Goal: Information Seeking & Learning: Learn about a topic

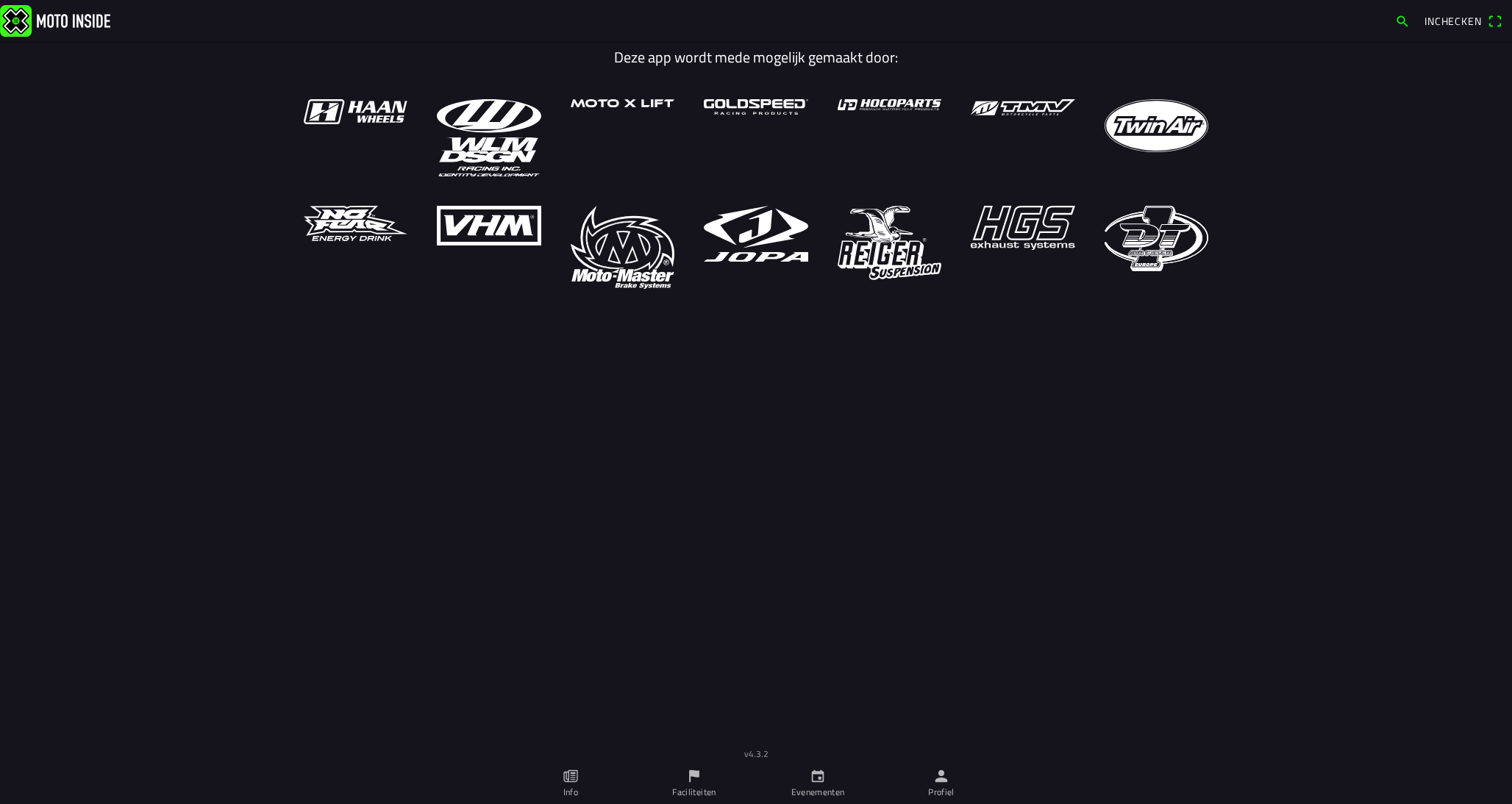
click at [829, 783] on link "Evenementen" at bounding box center [818, 783] width 124 height 41
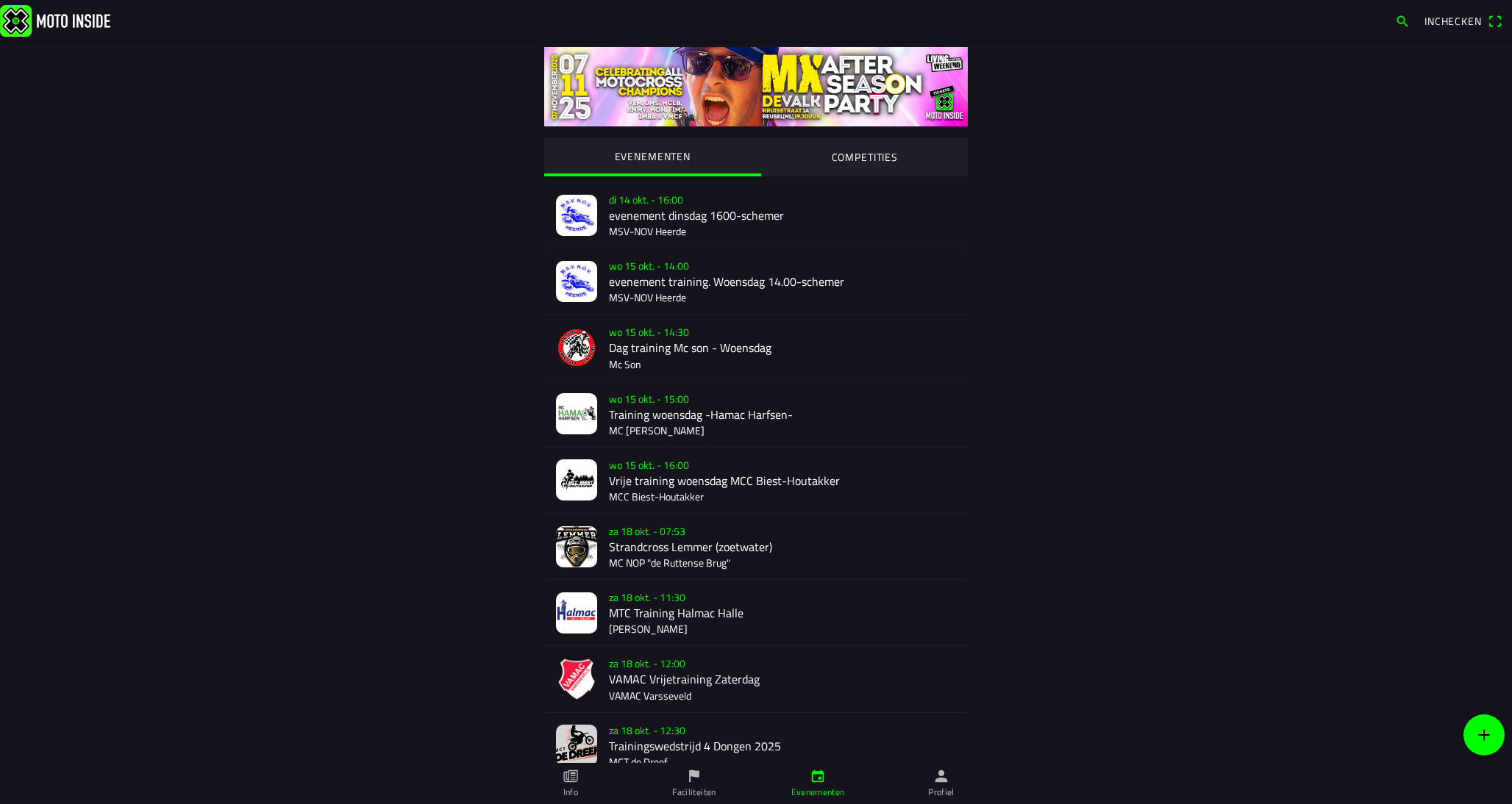
click at [771, 175] on div at bounding box center [865, 175] width 208 height 1
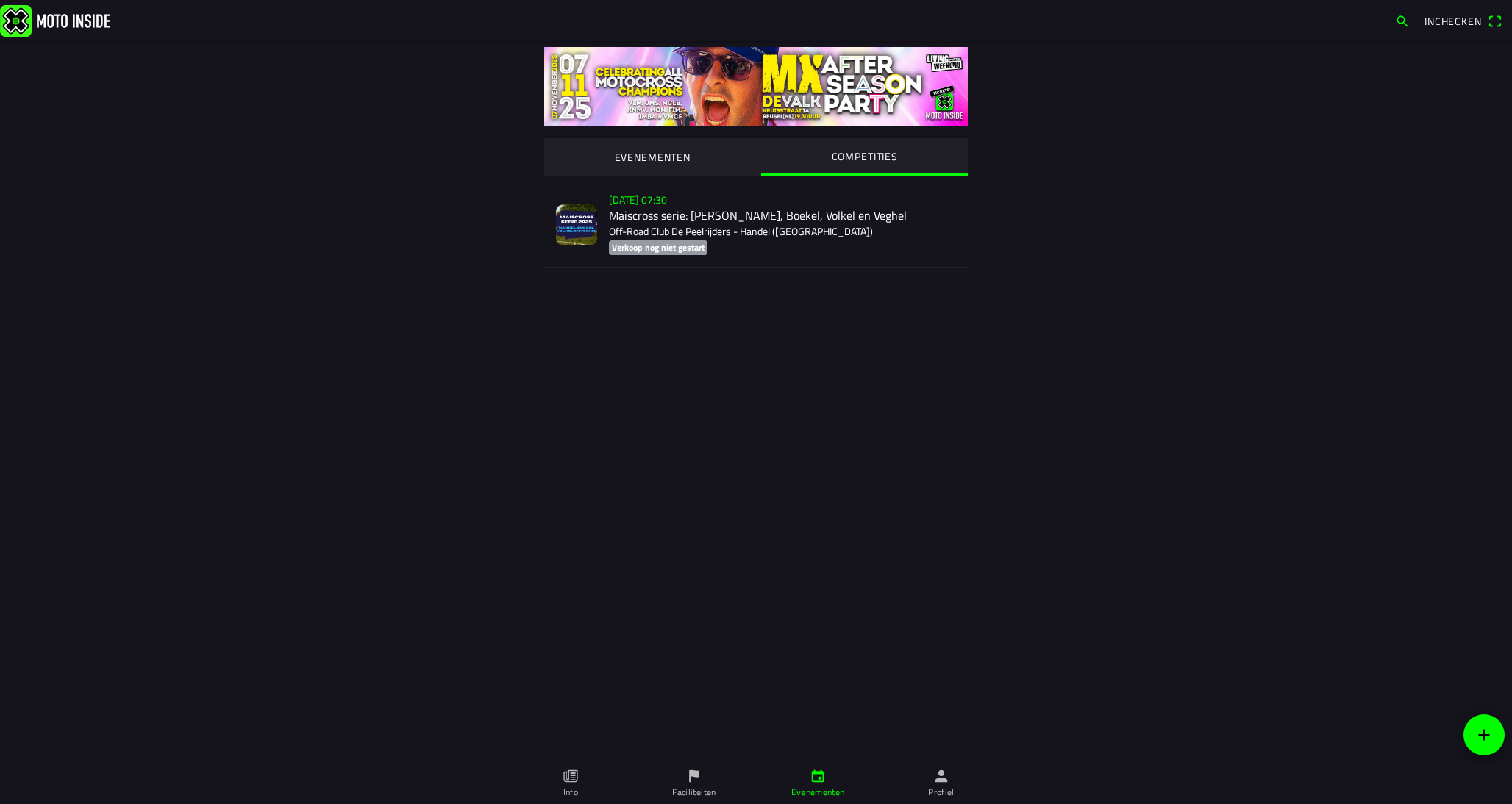
click at [741, 219] on div "zo 2 nov. - 07:30 Maiscross serie: Handel, Boekel, Volkel en Veghel Off-Road Cl…" at bounding box center [781, 225] width 347 height 85
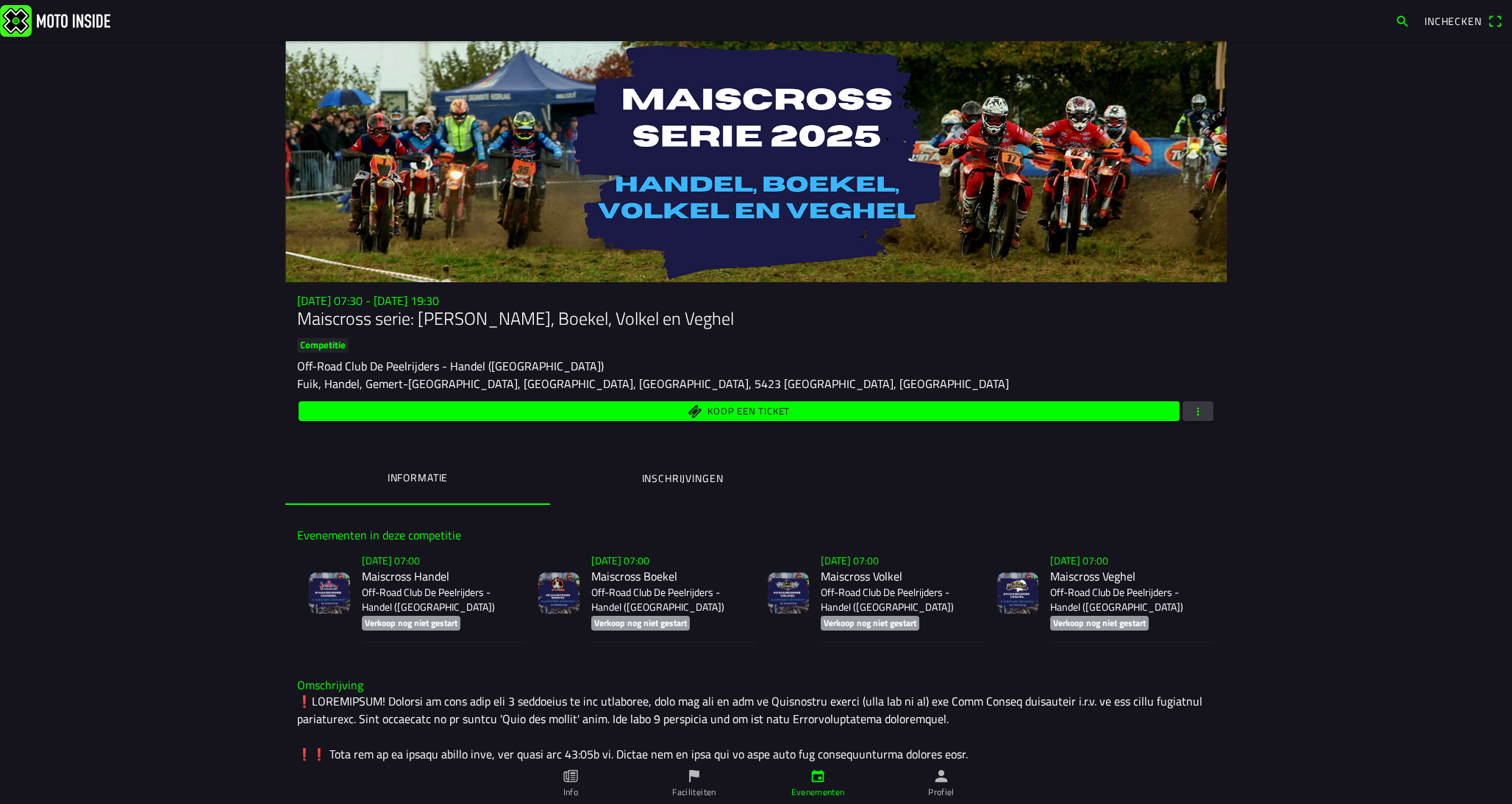
click at [453, 591] on p "Off-Road Club De Peelrijders - Handel ([GEOGRAPHIC_DATA])" at bounding box center [438, 599] width 153 height 29
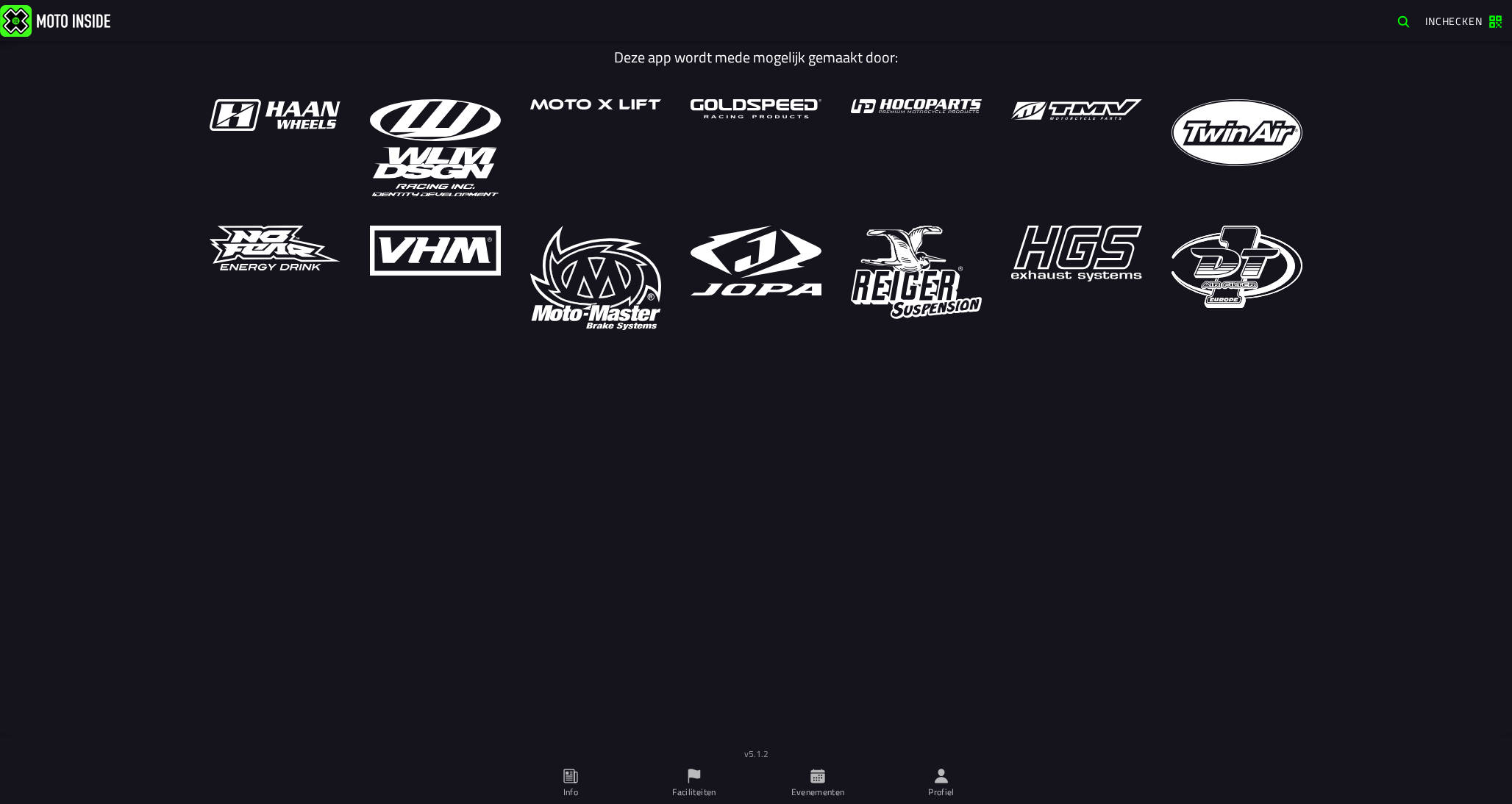
click at [837, 782] on span "Evenementen" at bounding box center [817, 783] width 106 height 41
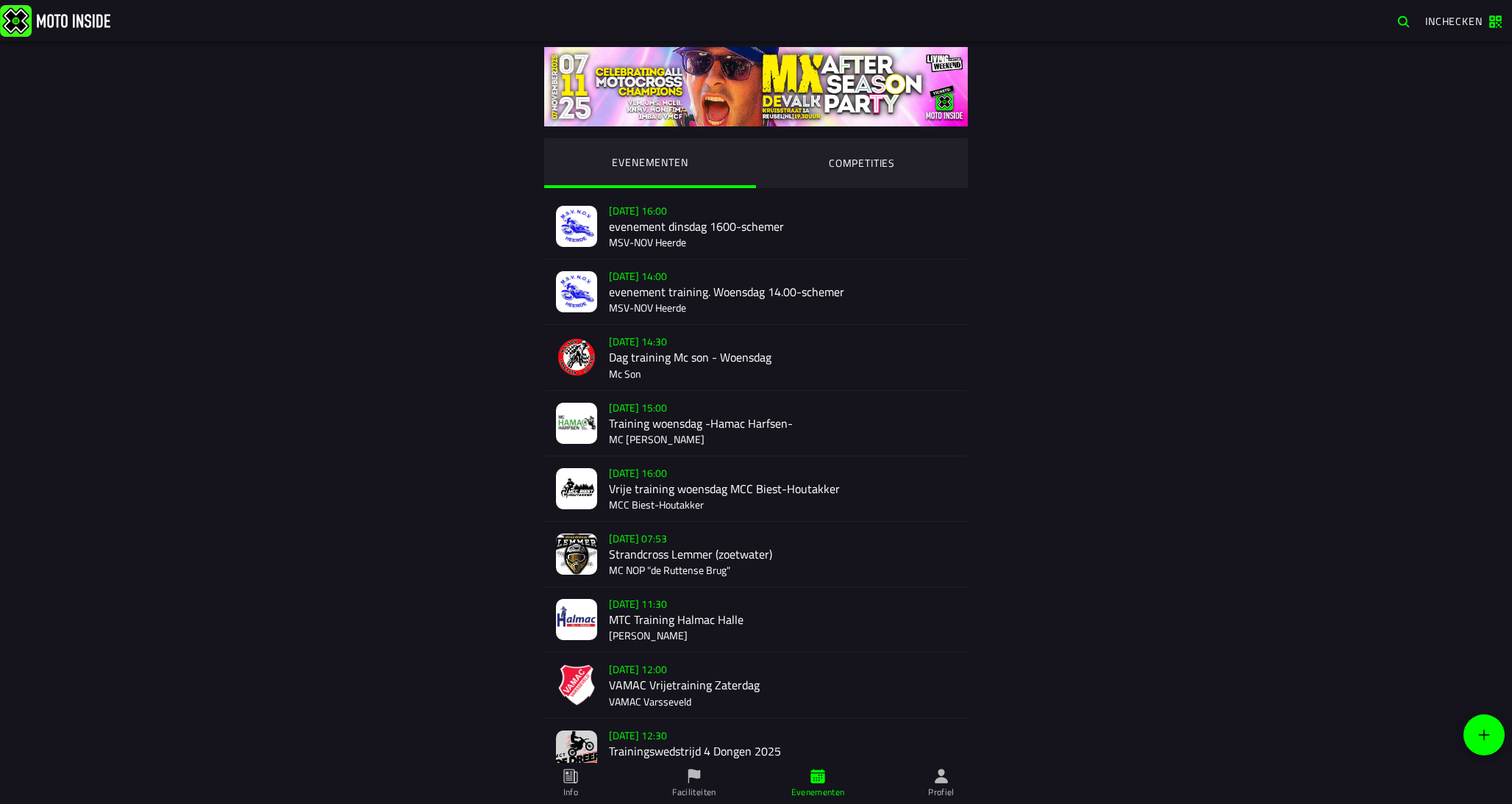
click at [804, 177] on ion-segment-button "COMPETITIES" at bounding box center [862, 163] width 212 height 50
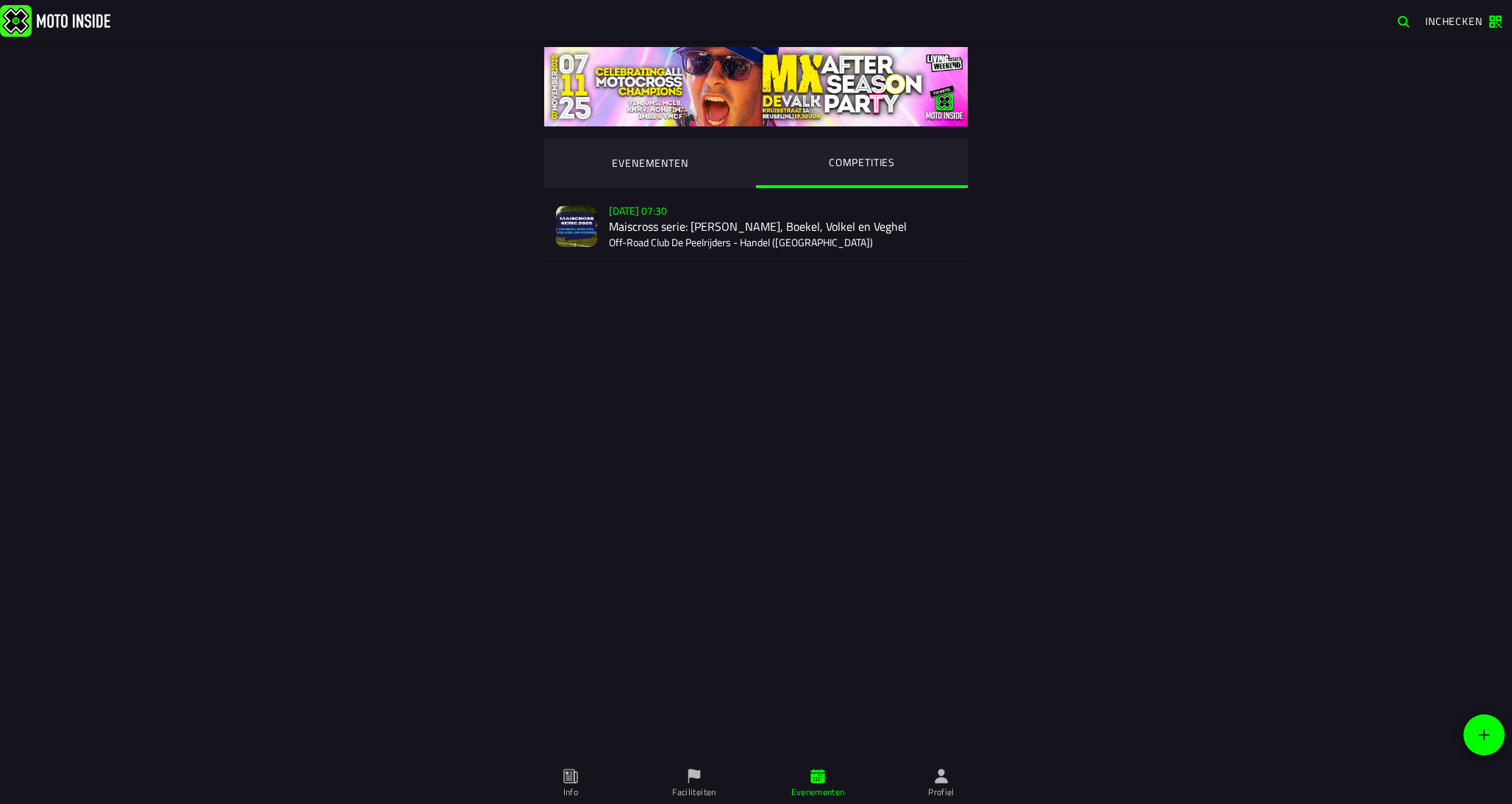
click at [728, 243] on div "Verkoop nog niet gestart Su 2 Nov - 07:30 Maiscross serie: Handel, Boekel, Volk…" at bounding box center [781, 226] width 347 height 65
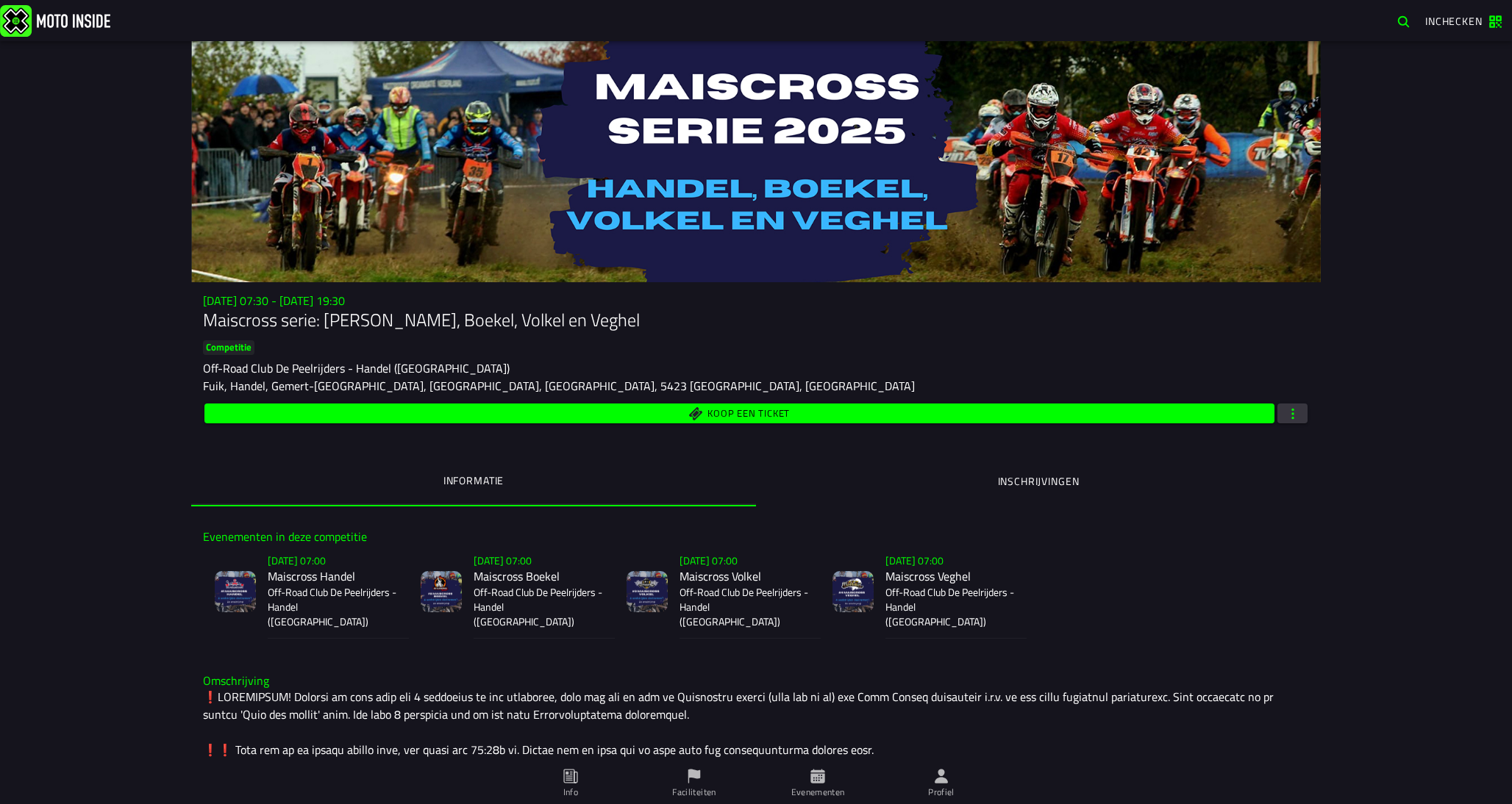
click at [291, 588] on p "Off-Road Club De Peelrijders - Handel ([GEOGRAPHIC_DATA])" at bounding box center [333, 607] width 130 height 44
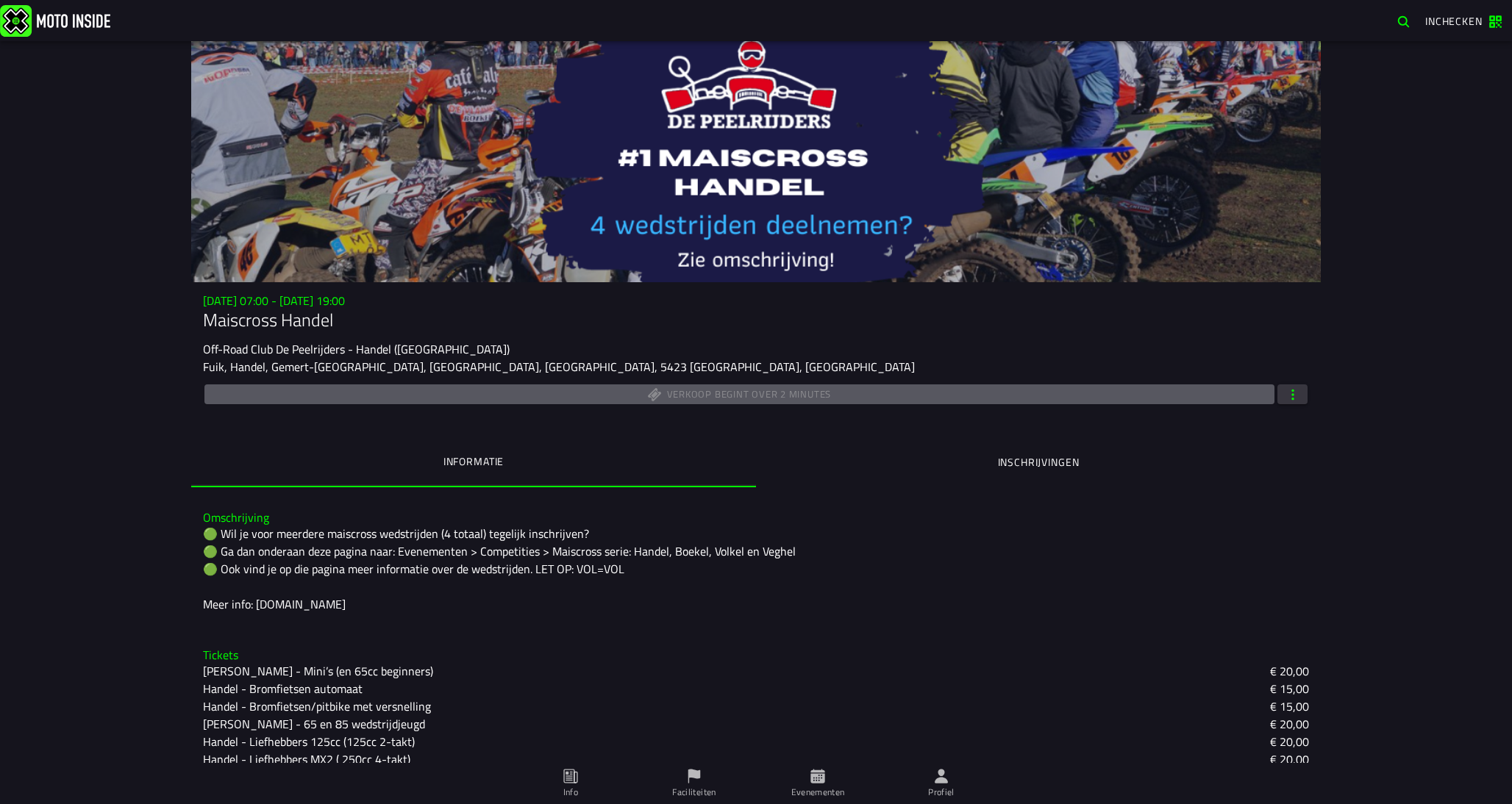
click at [828, 776] on span "Evenementen" at bounding box center [817, 783] width 106 height 41
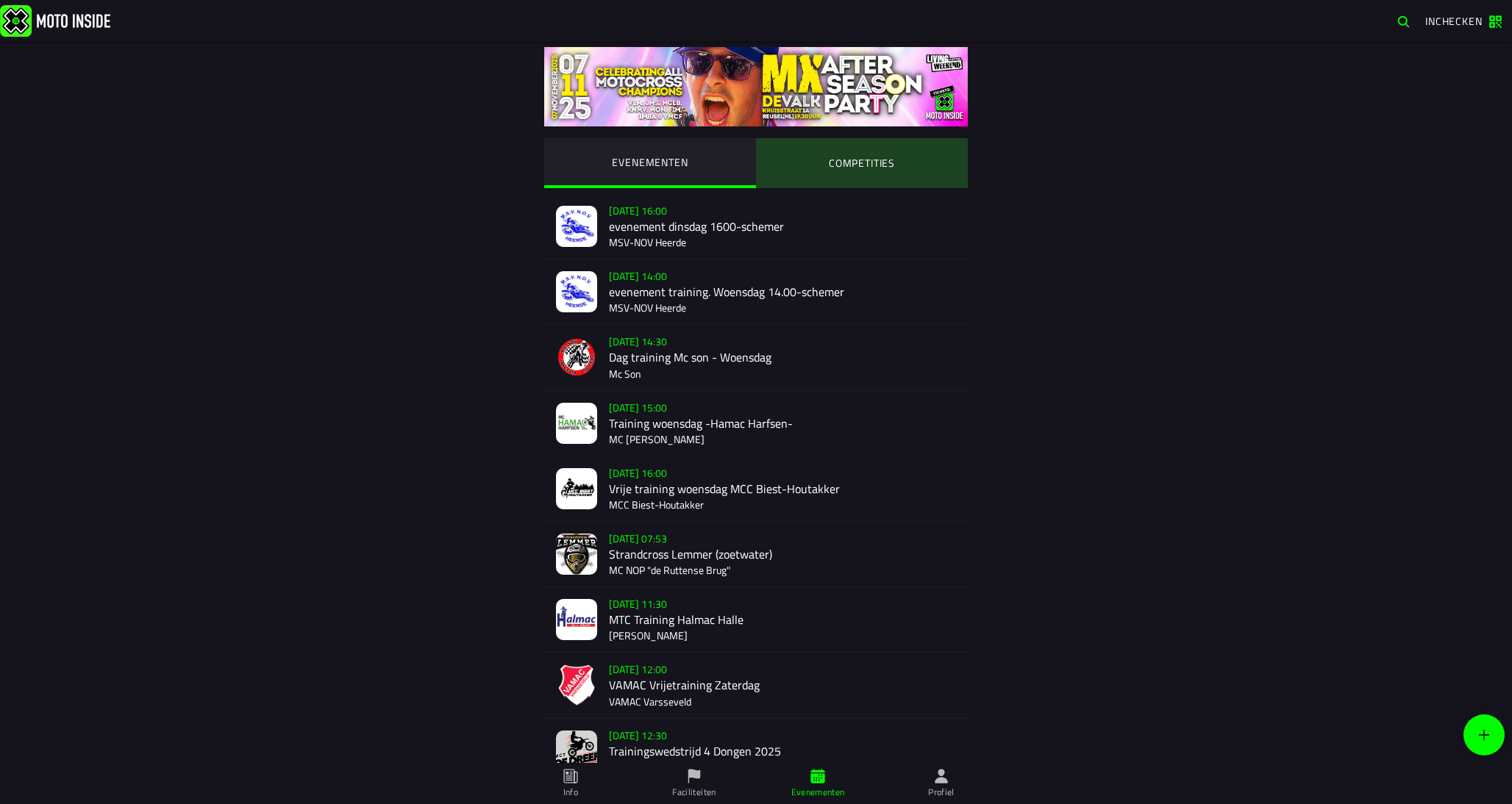
click at [850, 171] on ion-segment-button "COMPETITIES" at bounding box center [862, 163] width 212 height 50
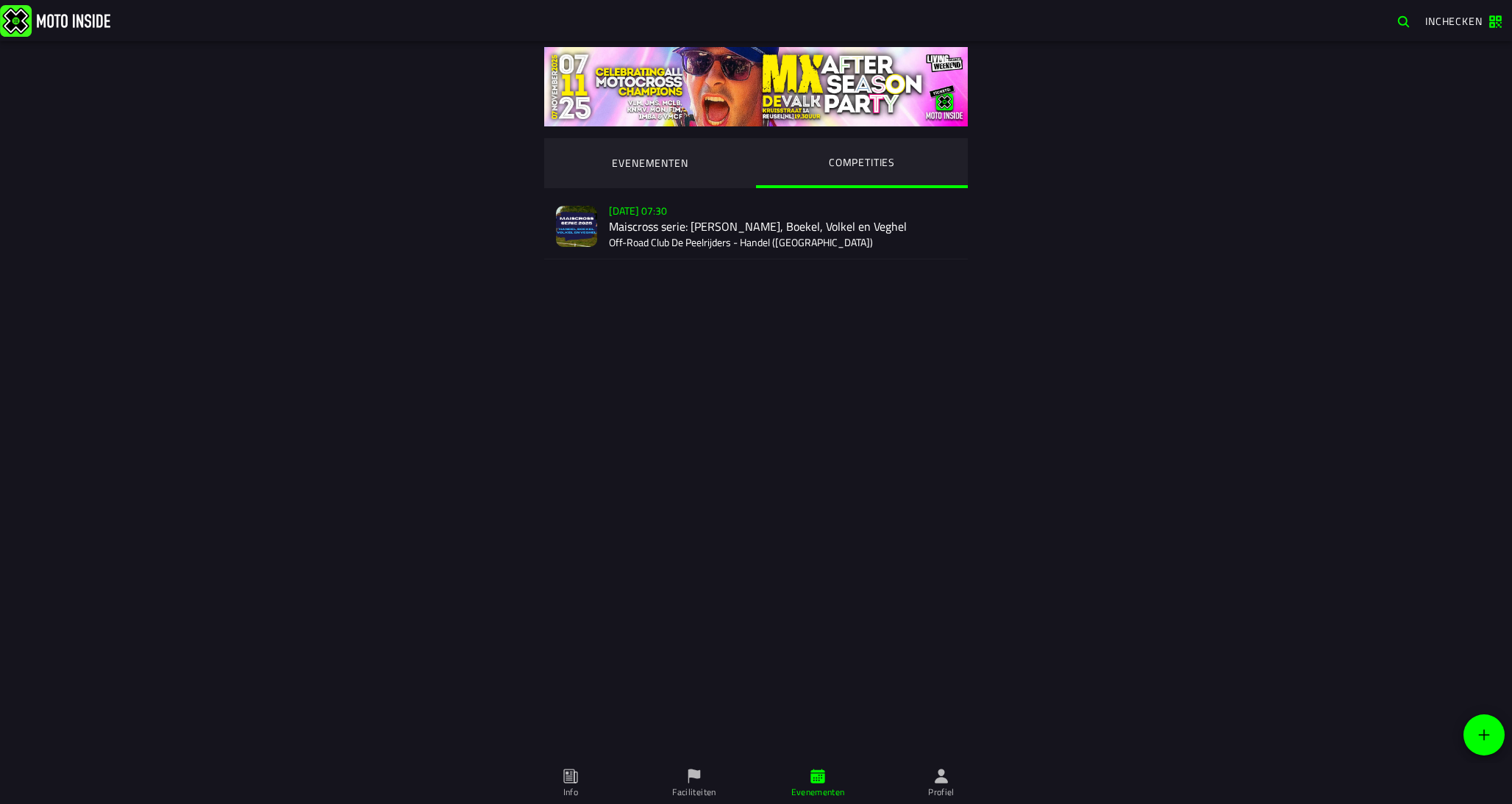
click at [792, 219] on div "Su 2 Nov - 07:30 Maiscross serie: Handel, Boekel, Volkel en Veghel Off-Road Clu…" at bounding box center [781, 226] width 347 height 65
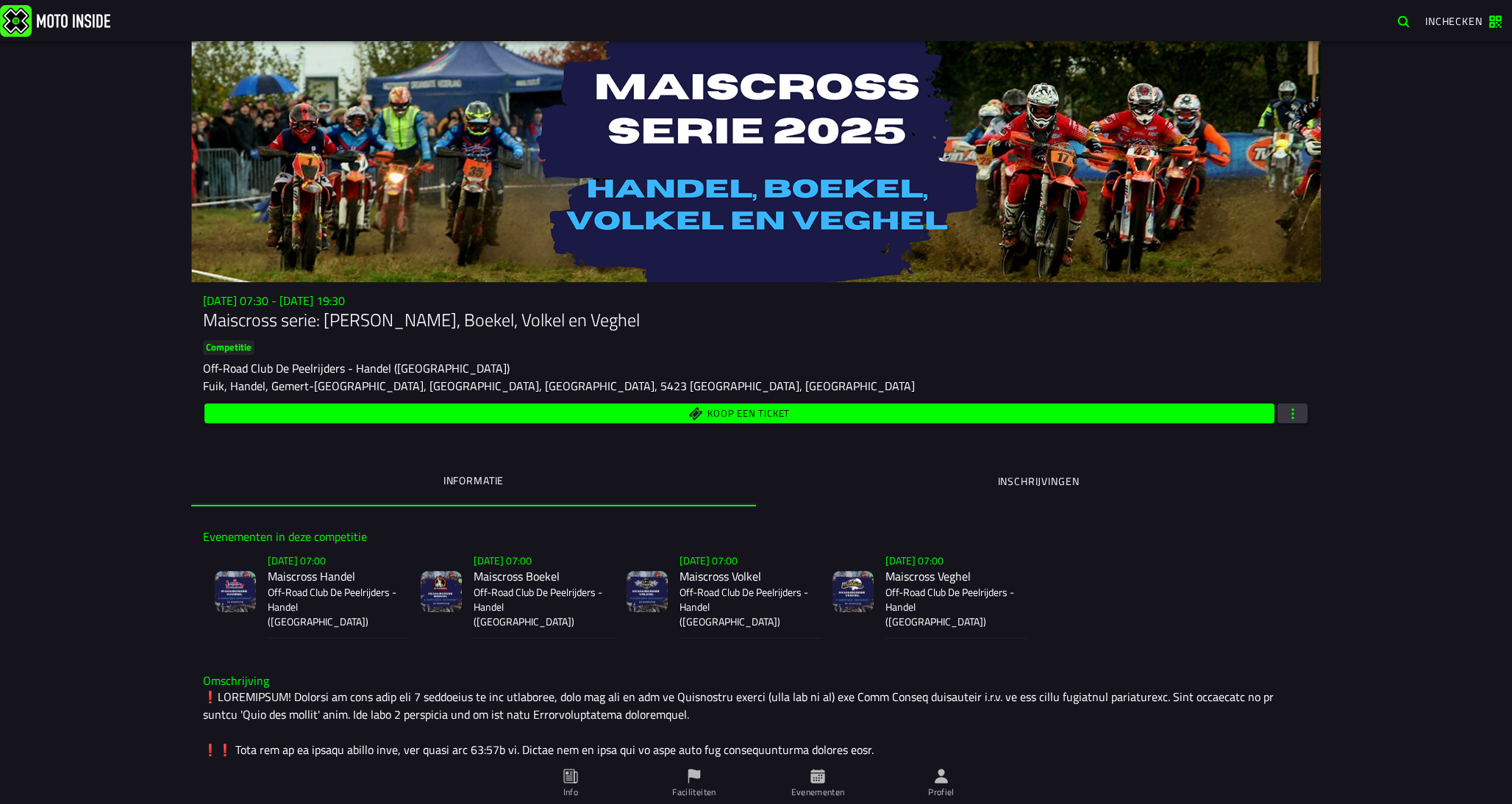
click at [308, 574] on h2 "Maiscross Handel" at bounding box center [333, 576] width 130 height 14
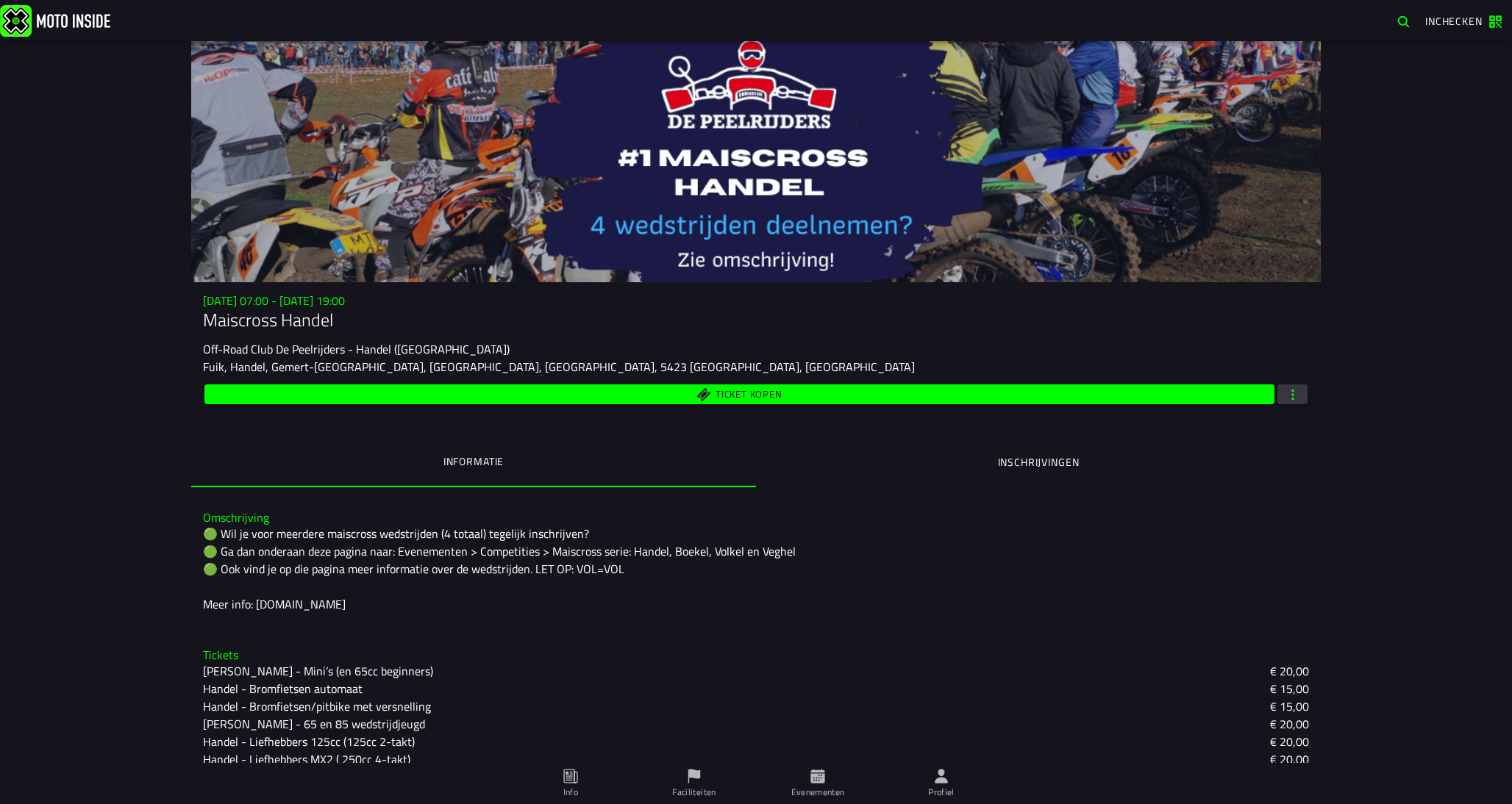
click at [826, 797] on ion-label "Evenementen" at bounding box center [818, 792] width 54 height 13
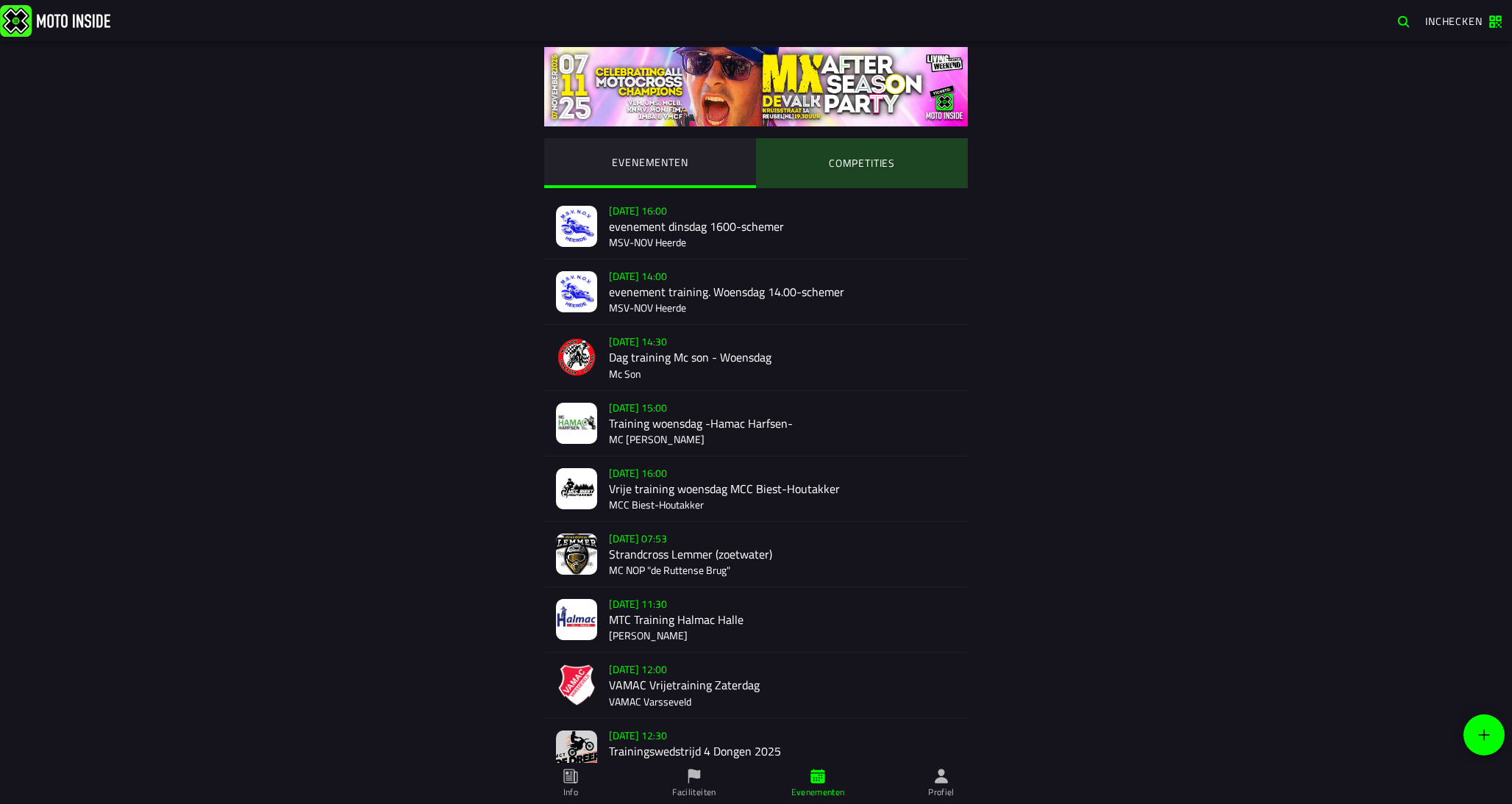
click at [836, 179] on ion-segment-button "COMPETITIES" at bounding box center [862, 163] width 212 height 50
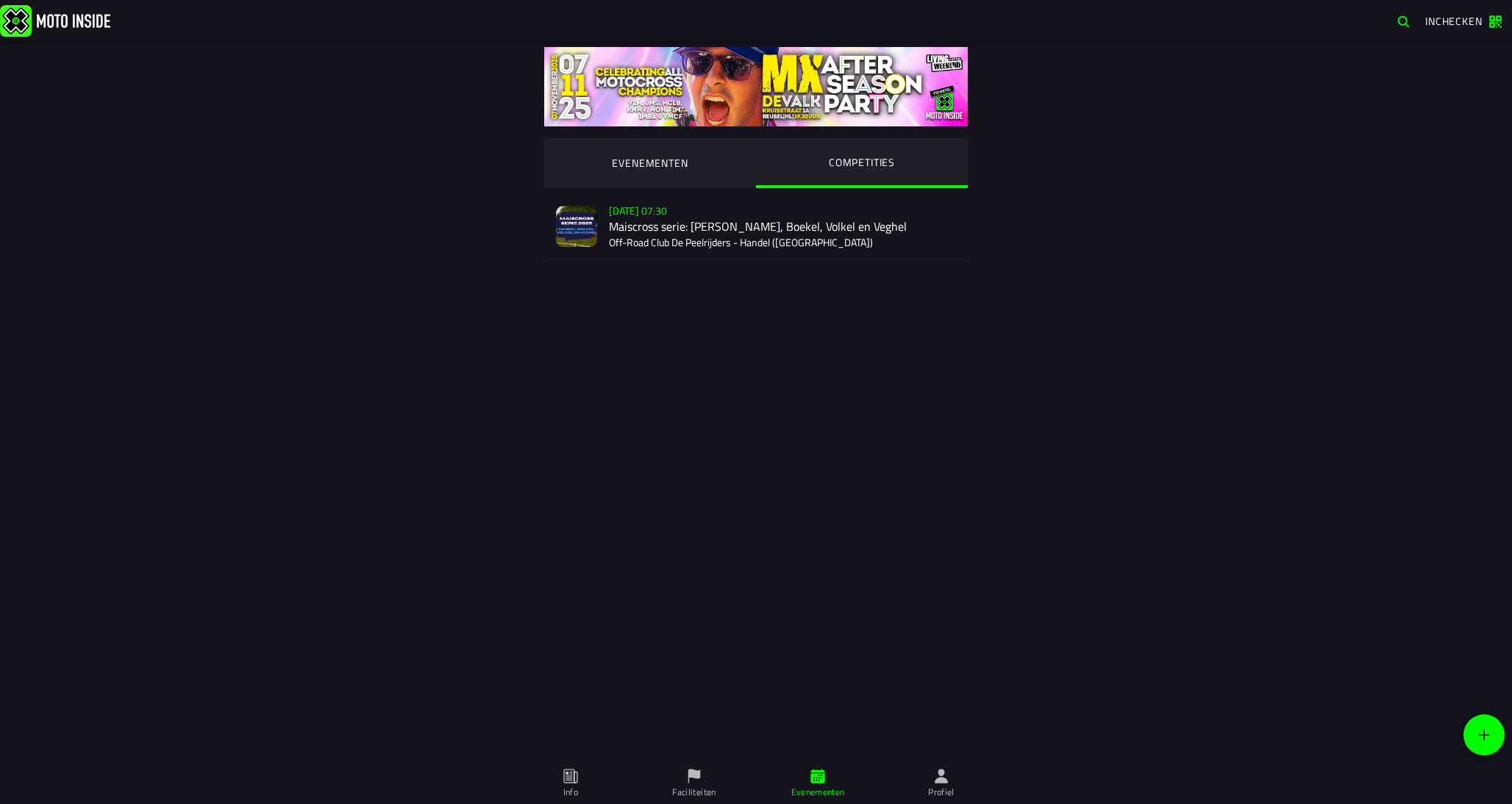
click at [775, 248] on div "[DATE] 07:30 Maiscross serie: Handel, Boekel, Volkel en Veghel Off-Road Club De…" at bounding box center [781, 226] width 347 height 65
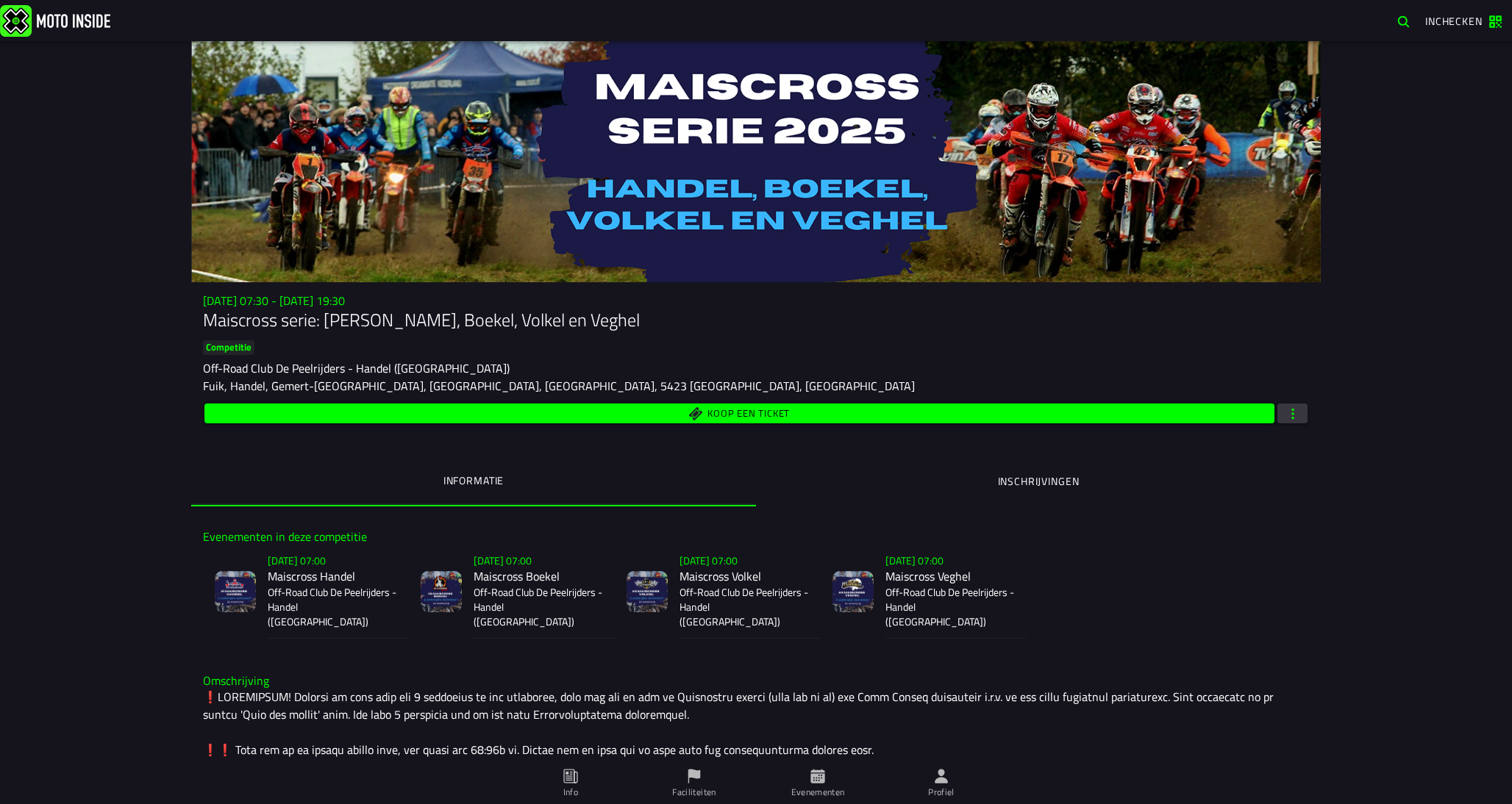
click at [1061, 475] on ion-segment-button "Inschrijvingen" at bounding box center [1038, 481] width 565 height 50
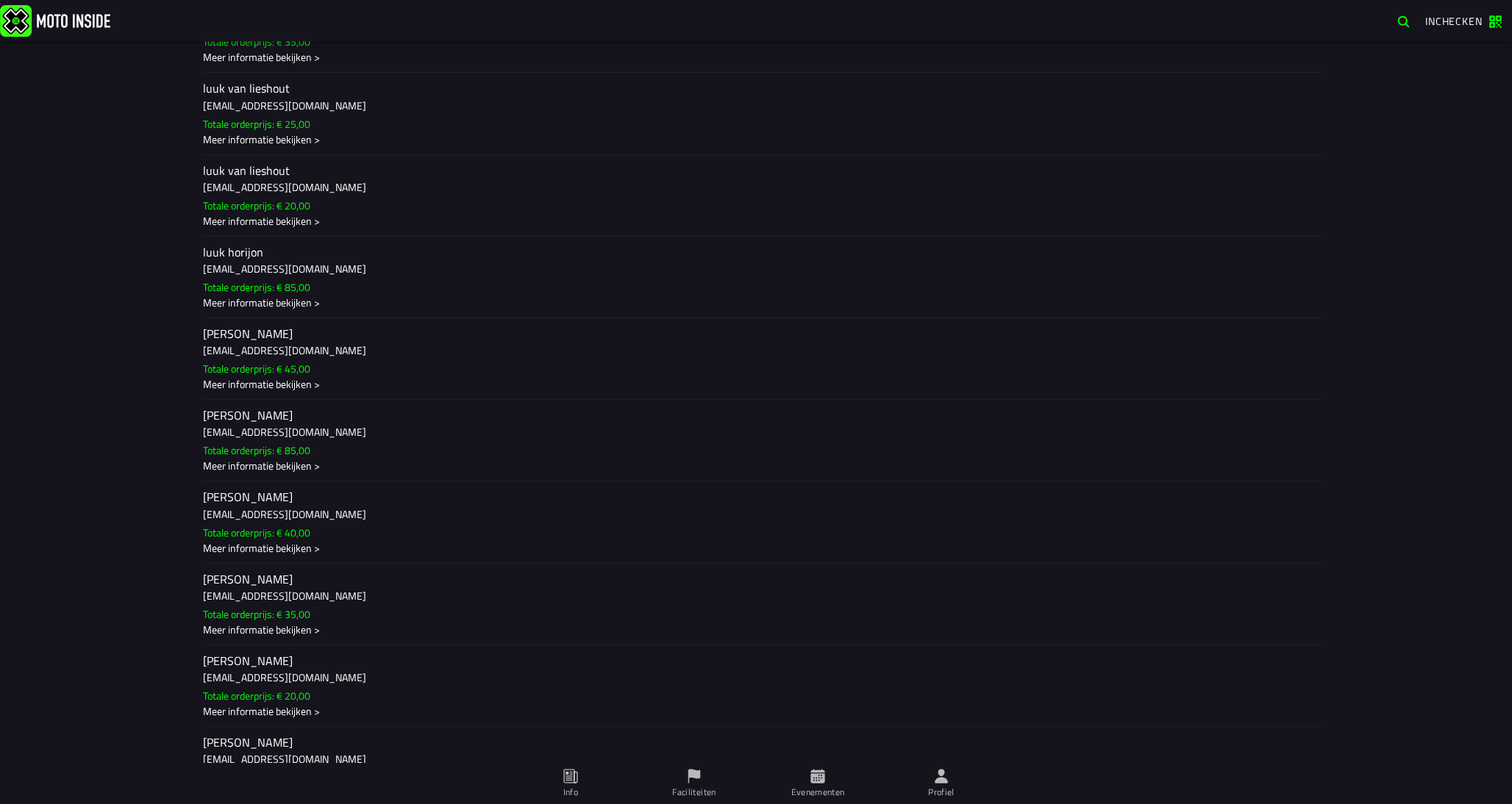
scroll to position [4567, 0]
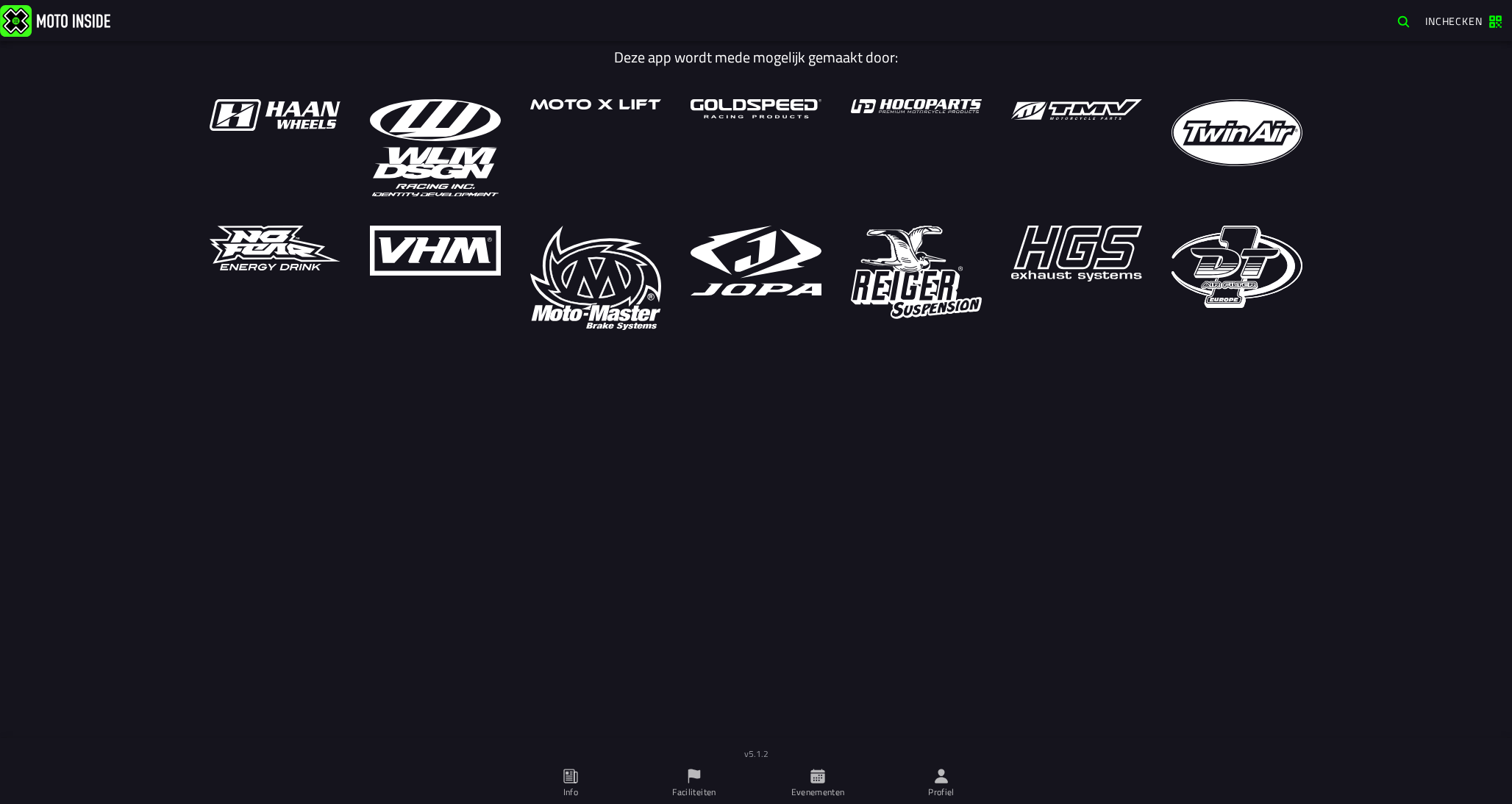
click at [816, 773] on icon at bounding box center [817, 776] width 14 height 14
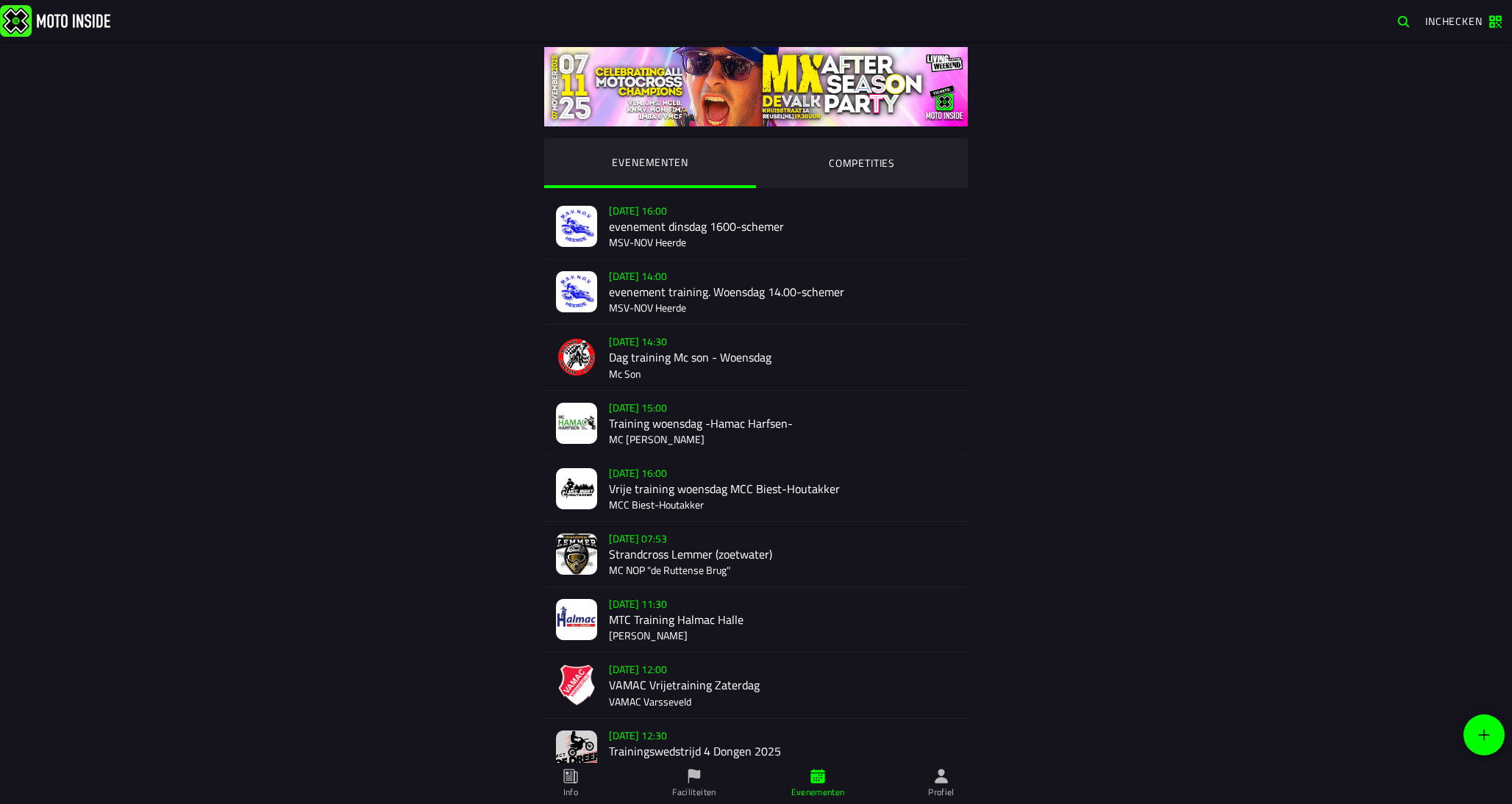
click at [866, 163] on ion-segment-button "COMPETITIES" at bounding box center [862, 163] width 212 height 50
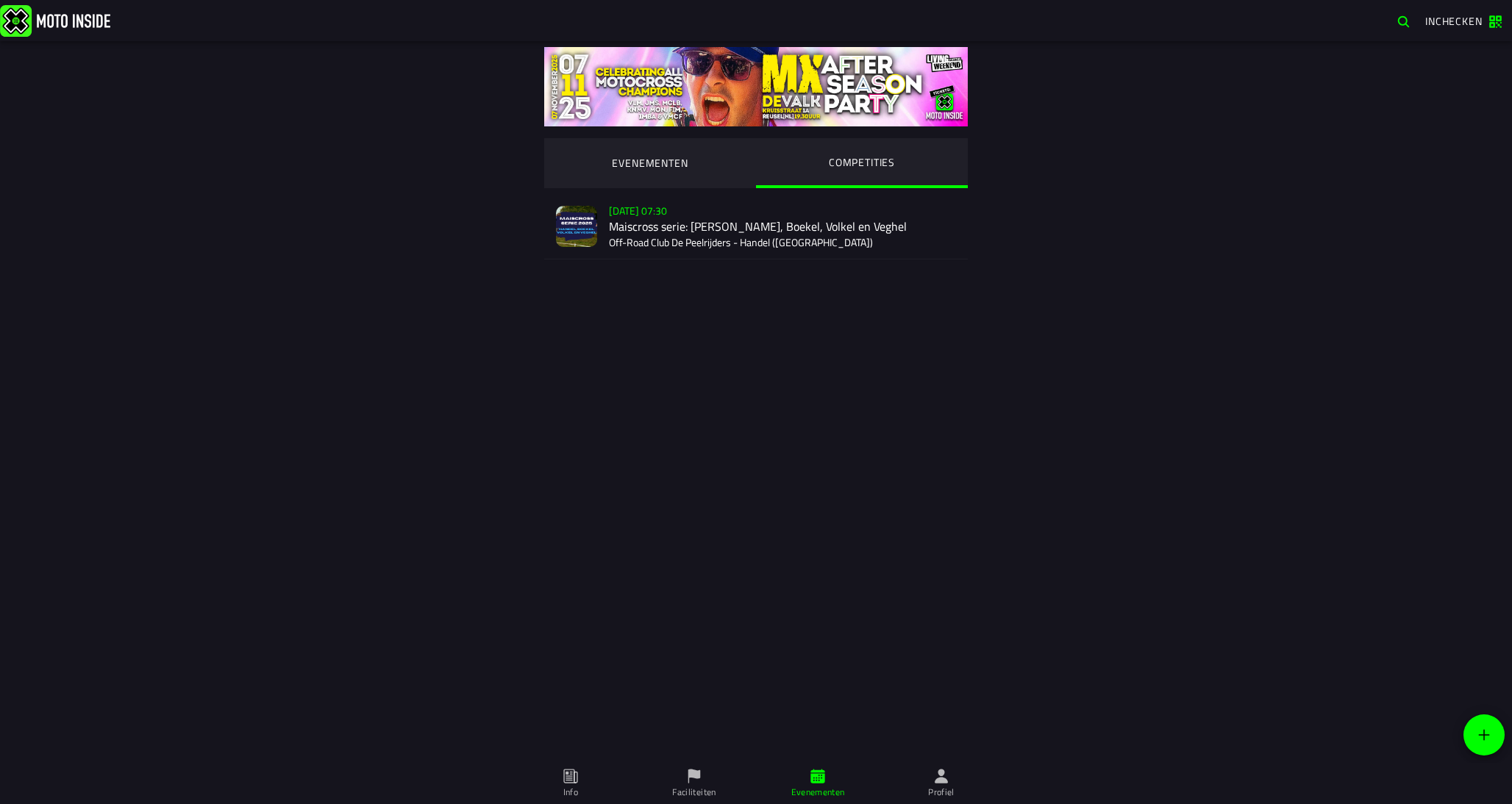
click at [803, 250] on div "[DATE] 07:30 Maiscross serie: Handel, Boekel, Volkel en Veghel Off-Road Club De…" at bounding box center [781, 226] width 347 height 65
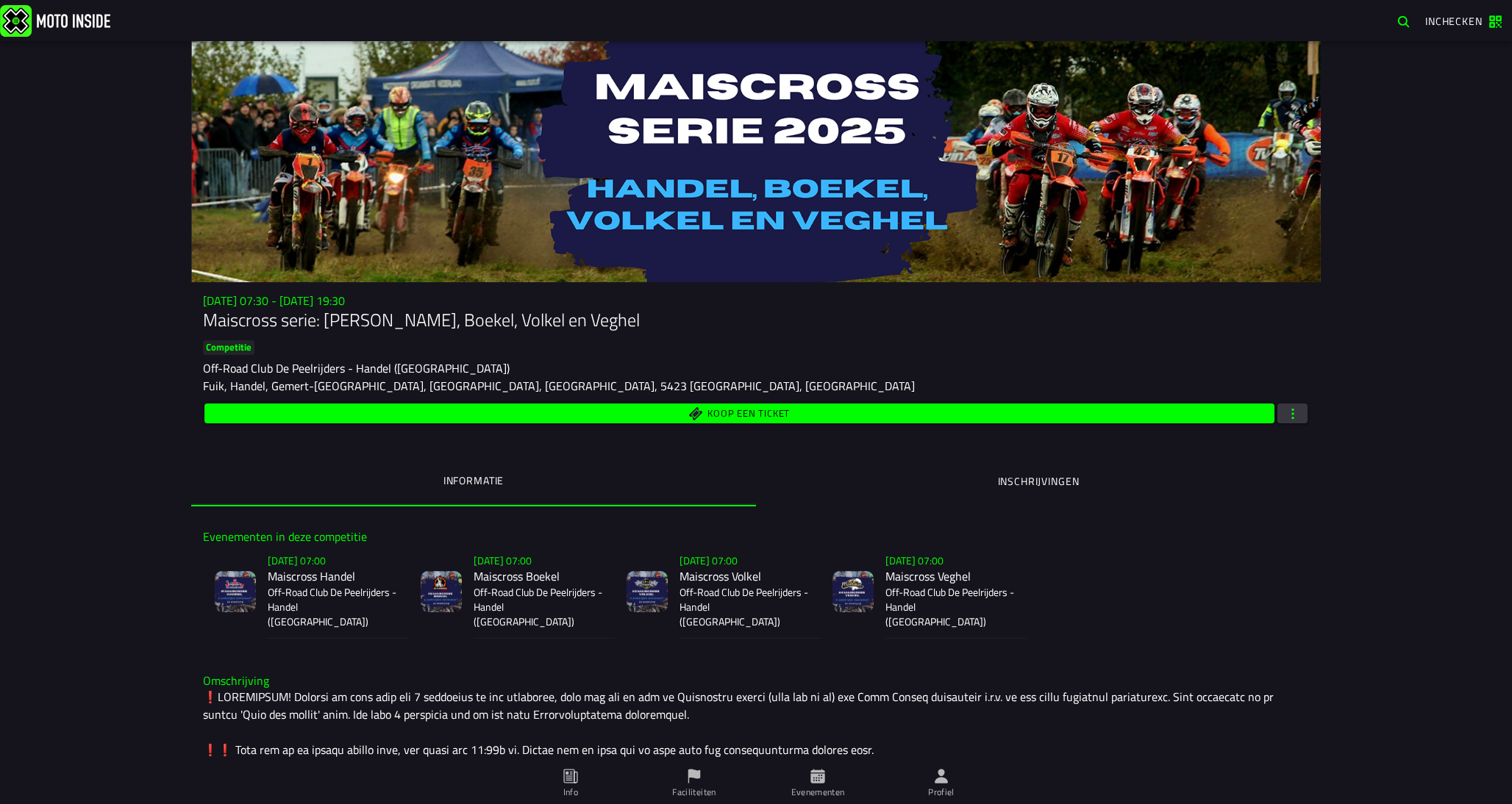
click at [523, 577] on h2 "Maiscross Boekel" at bounding box center [539, 576] width 130 height 14
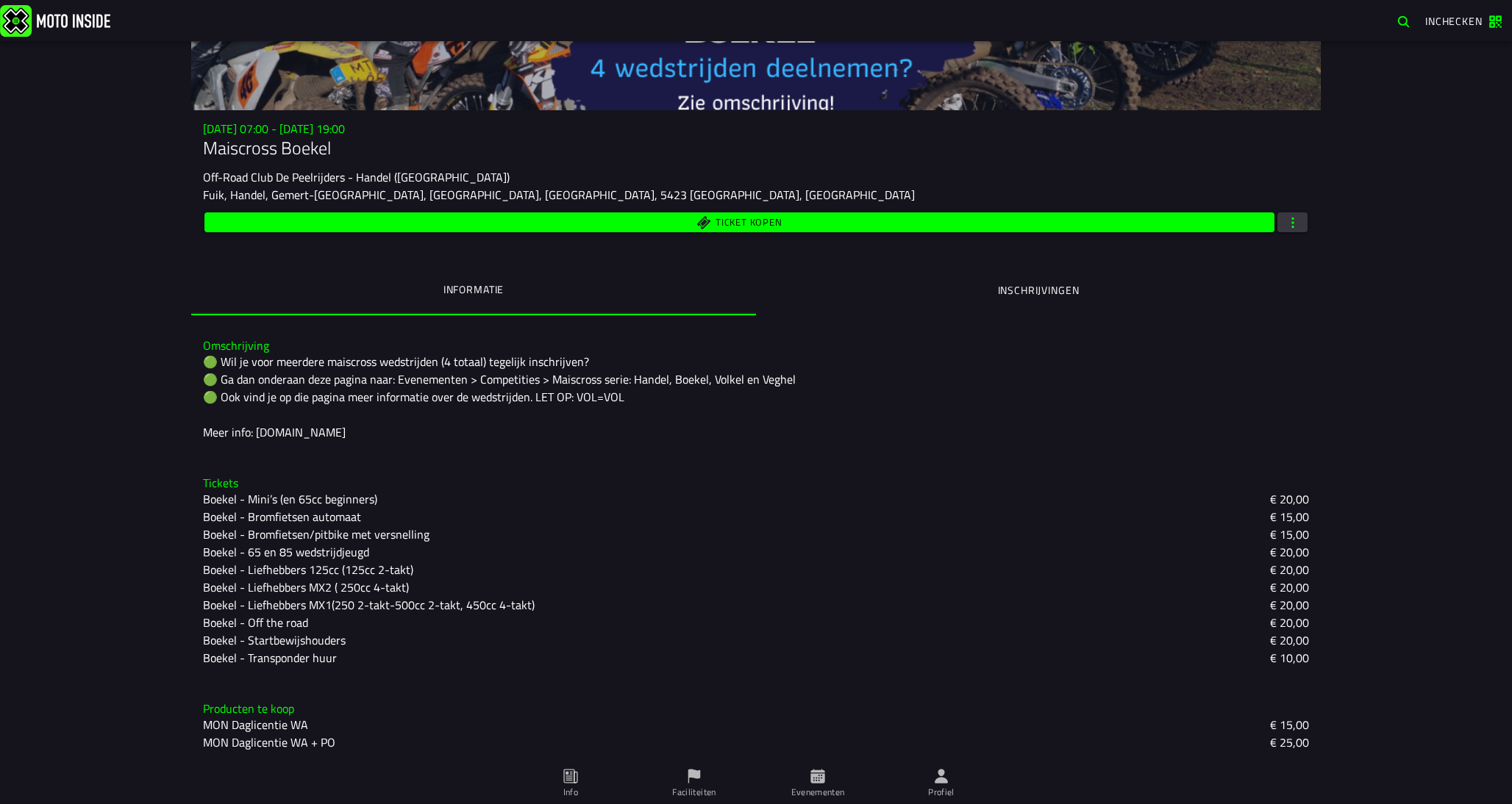
scroll to position [171, 0]
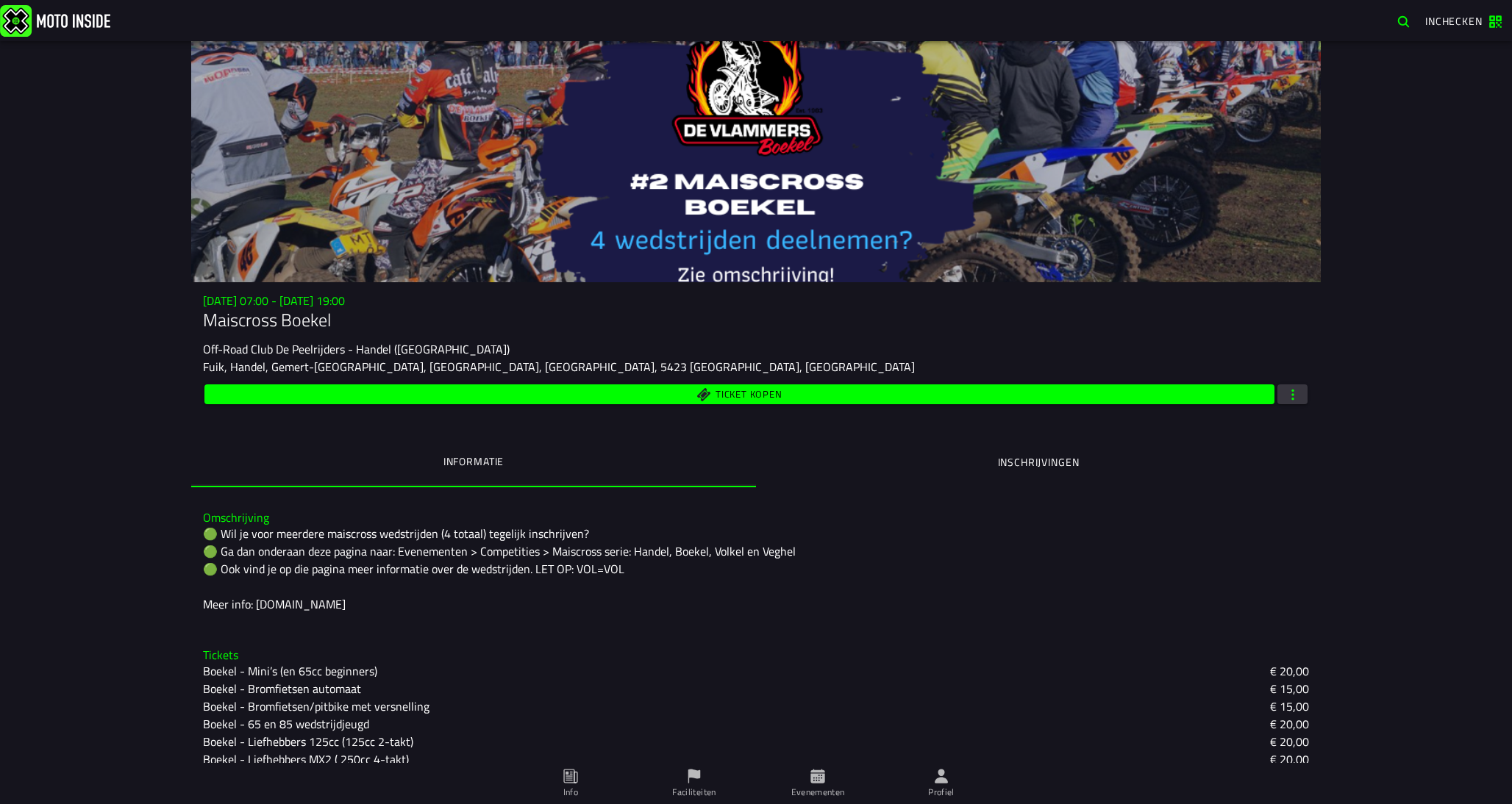
click at [993, 458] on ion-segment-button "Inschrijvingen" at bounding box center [1038, 462] width 565 height 50
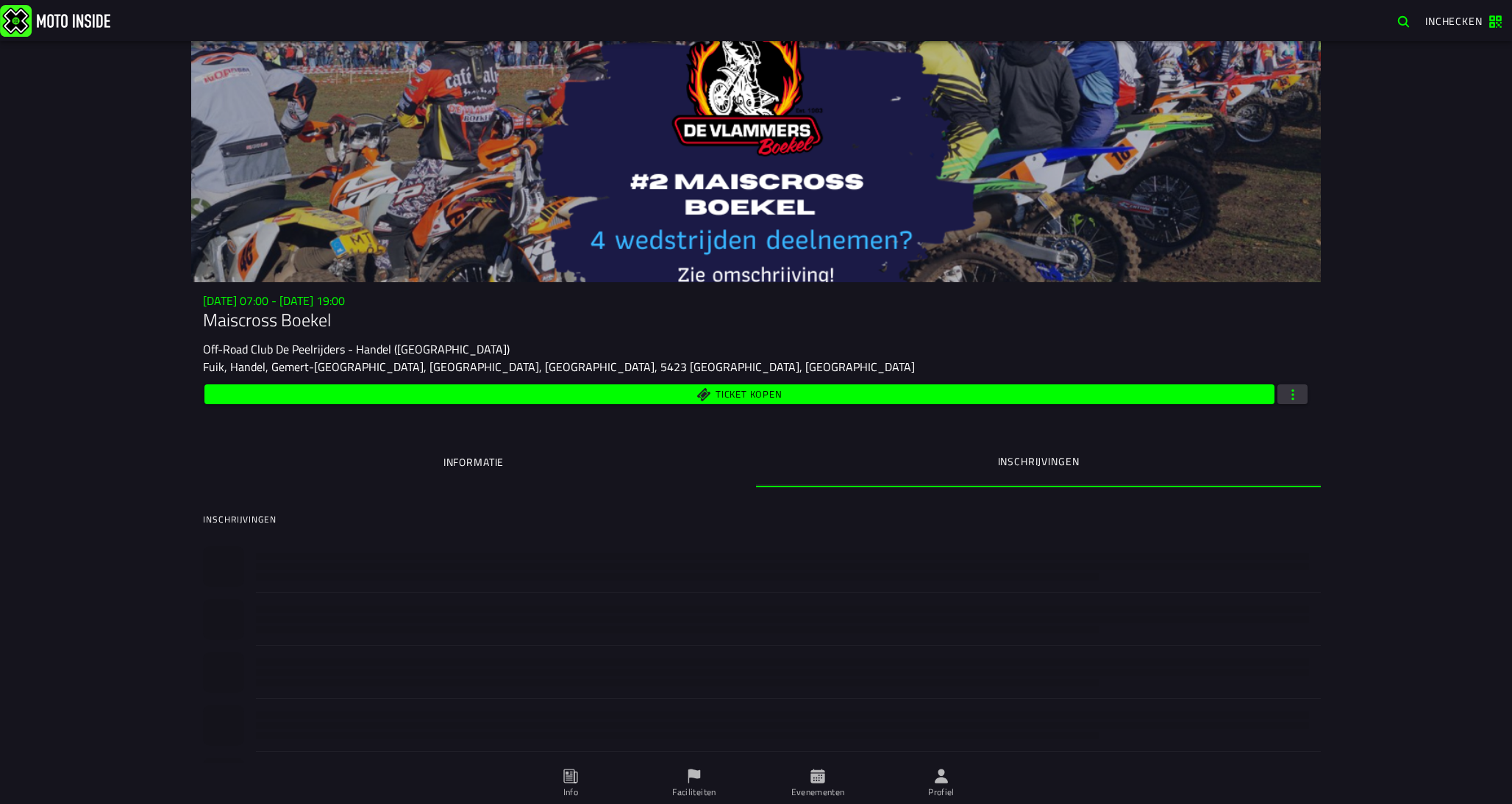
click at [533, 474] on ion-segment-button "Informatie" at bounding box center [473, 462] width 565 height 50
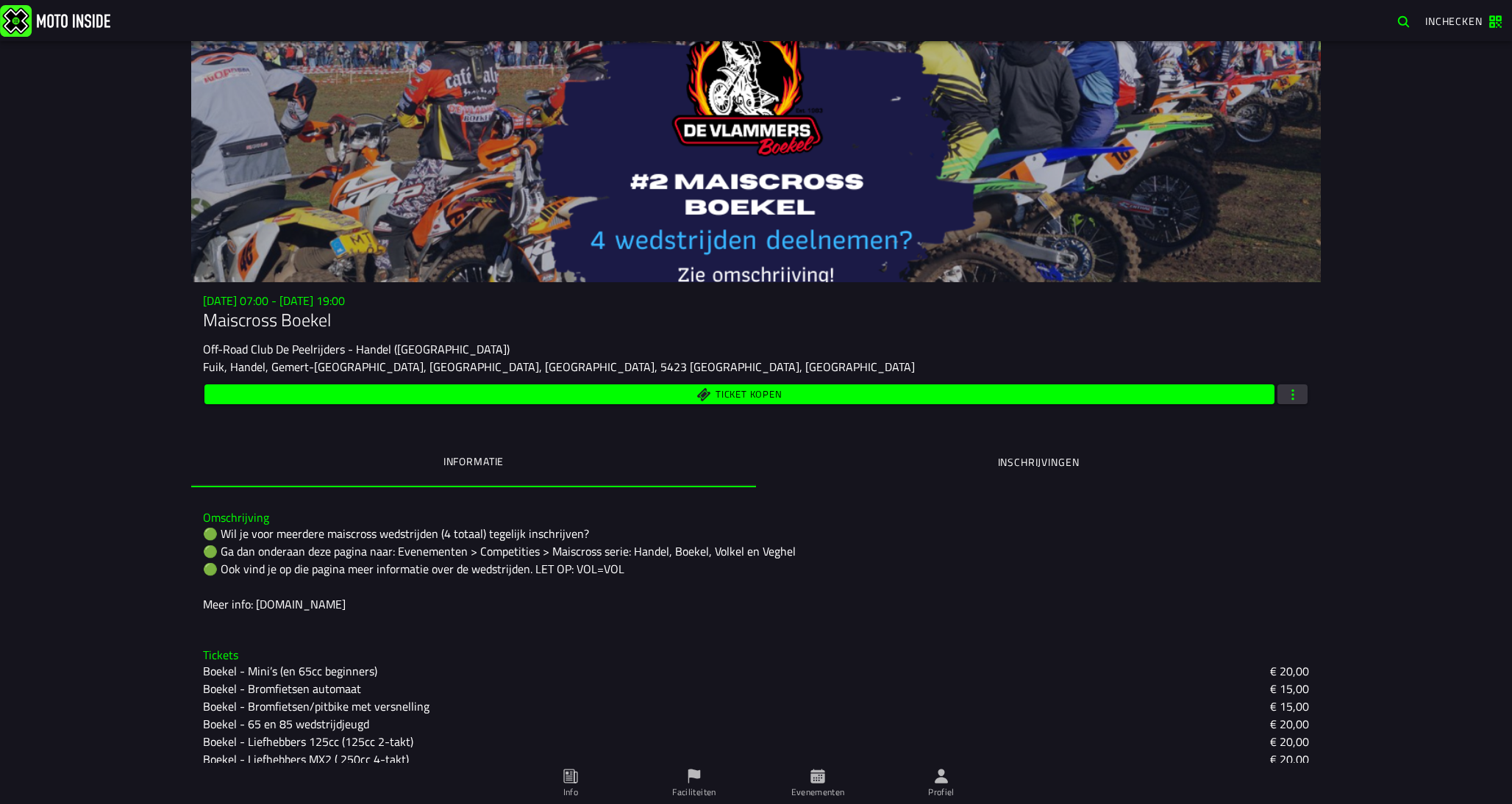
click at [838, 792] on ion-label "Evenementen" at bounding box center [818, 792] width 54 height 13
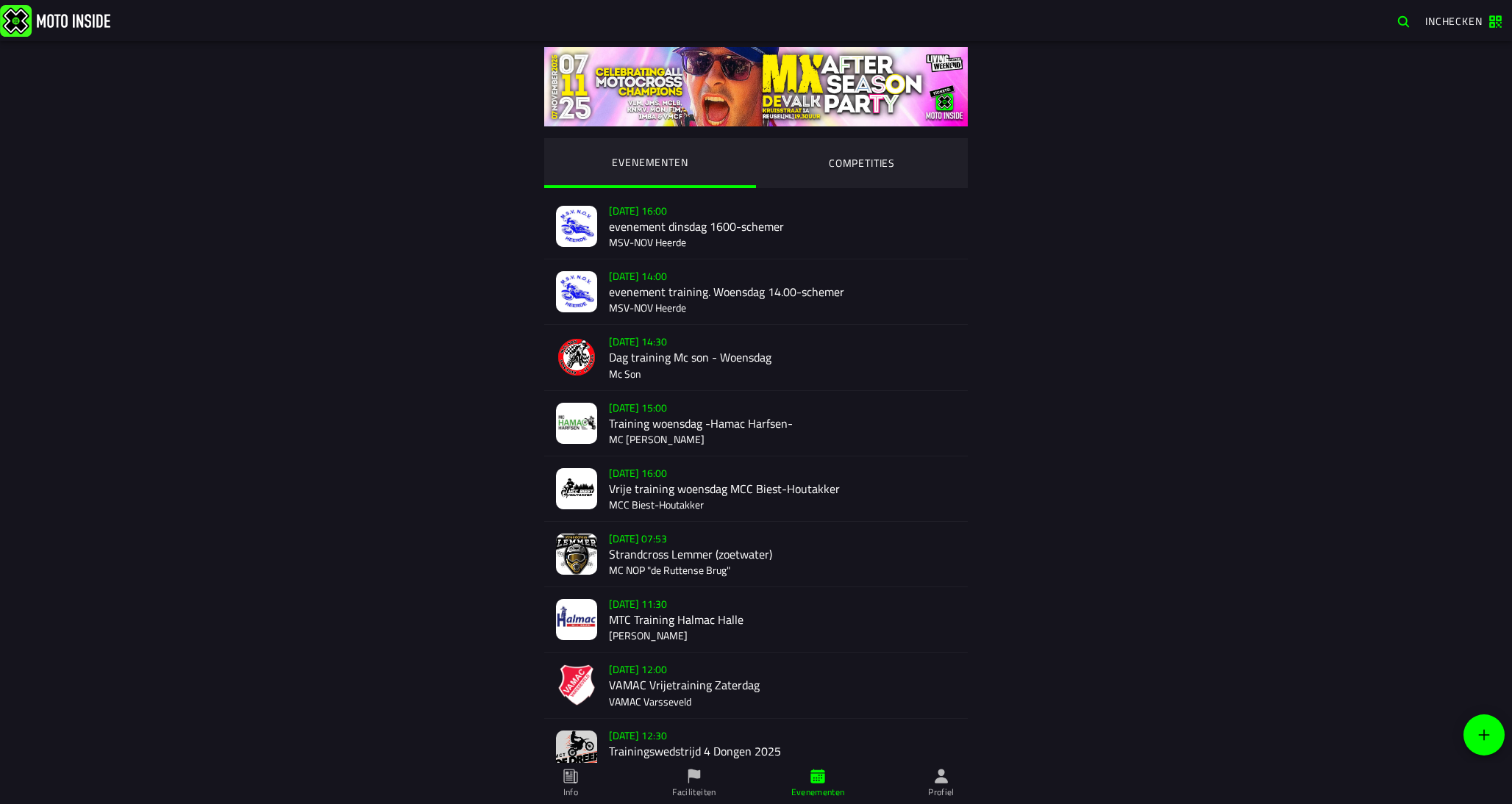
click at [875, 179] on ion-segment-button "COMPETITIES" at bounding box center [862, 163] width 212 height 50
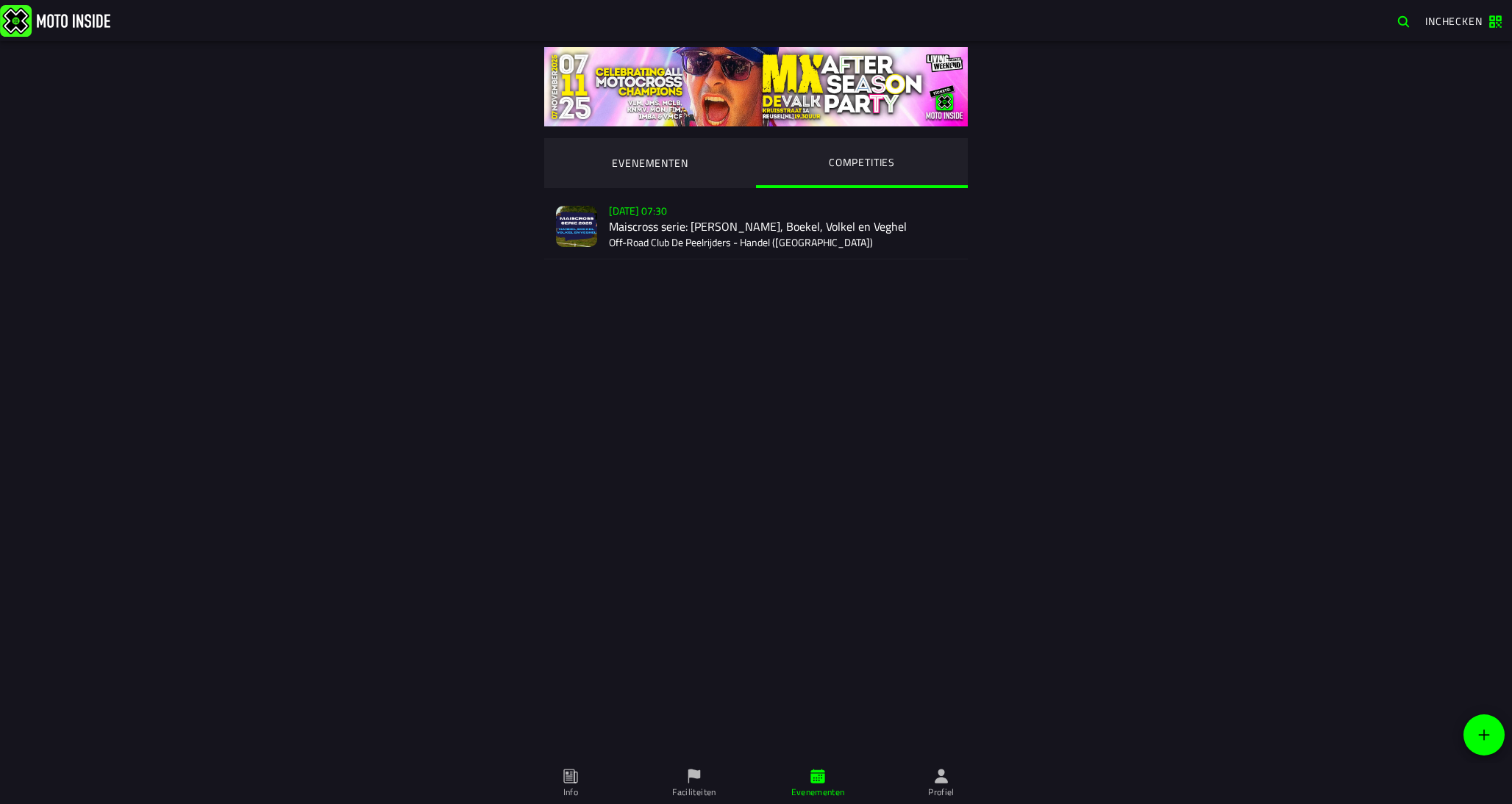
click at [740, 228] on div "Su 2 Nov - 07:30 Maiscross serie: Handel, Boekel, Volkel en Veghel Off-Road Clu…" at bounding box center [781, 226] width 347 height 65
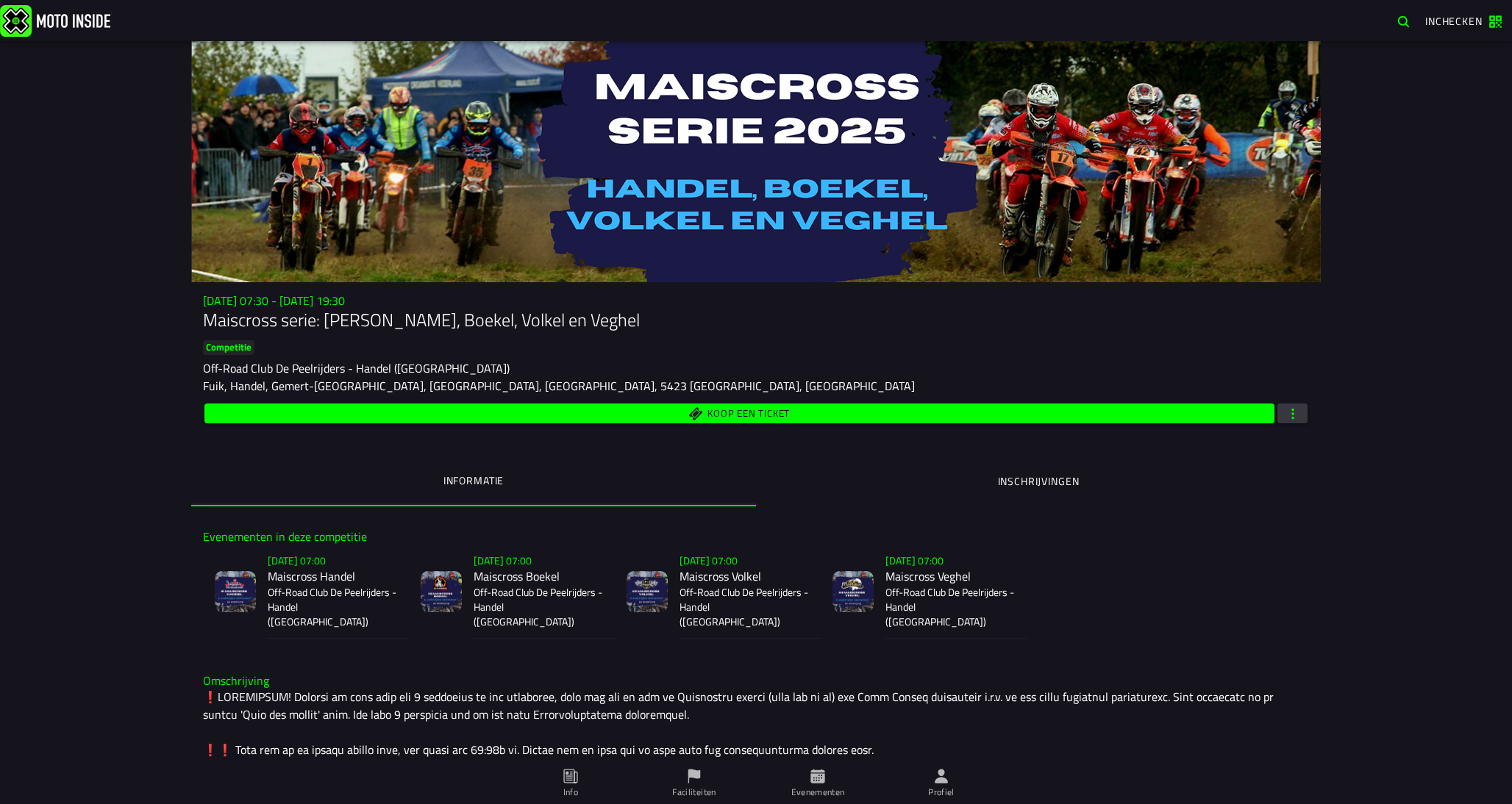
click at [479, 569] on h2 "Maiscross Boekel" at bounding box center [539, 576] width 130 height 14
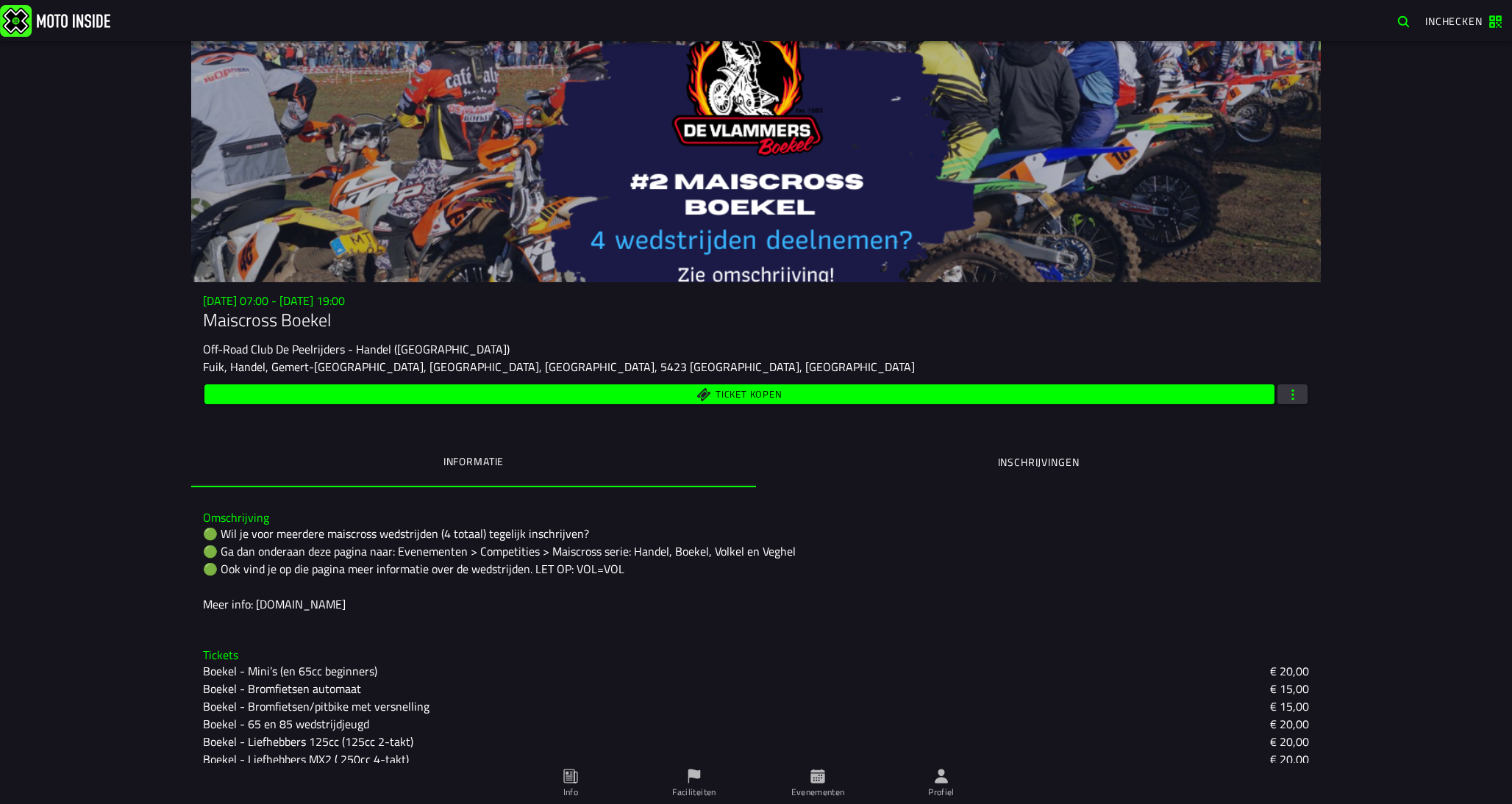
click at [1004, 482] on ion-segment-button "Inschrijvingen" at bounding box center [1038, 462] width 565 height 50
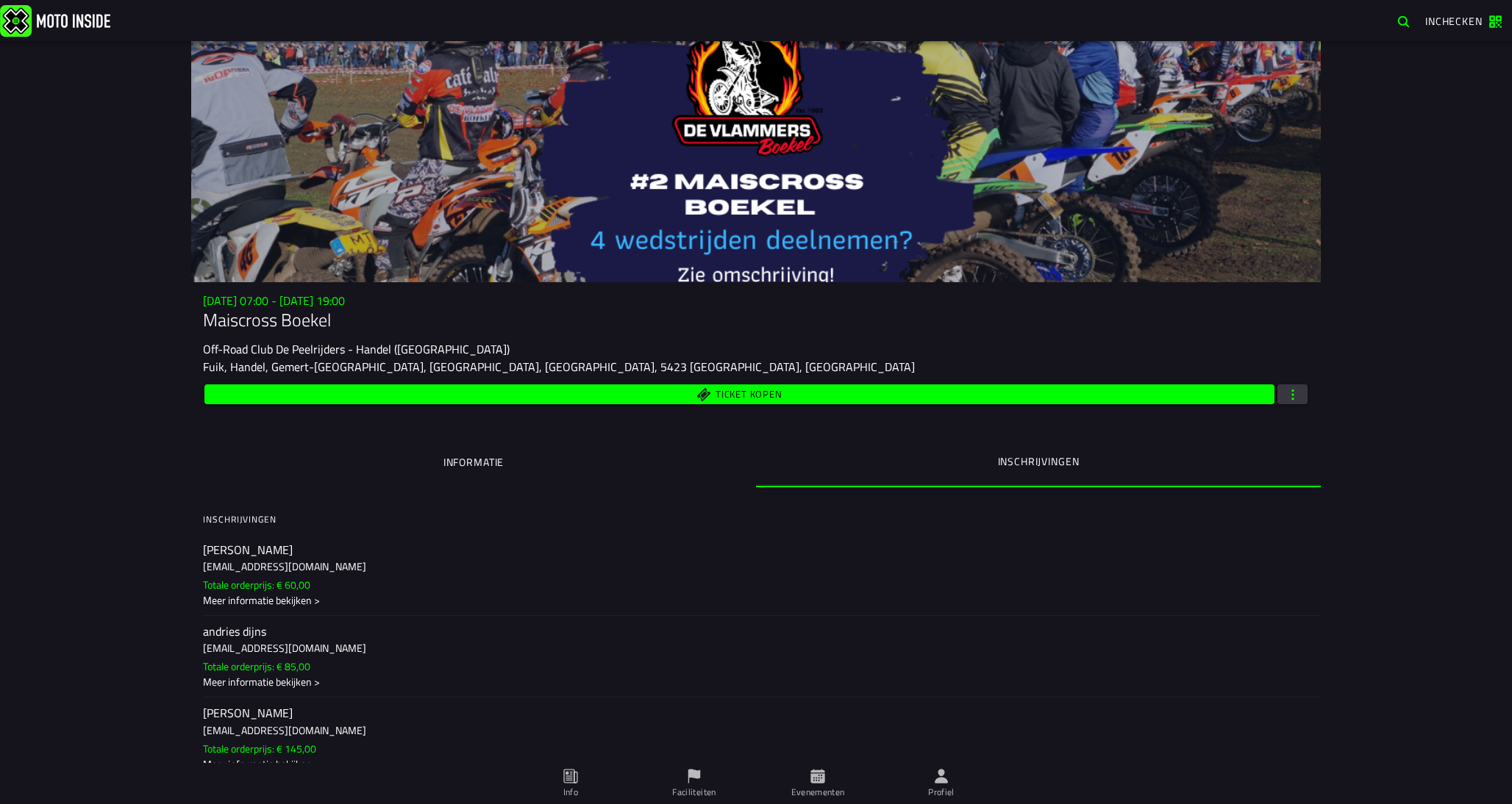
click at [575, 466] on ion-segment-button "Informatie" at bounding box center [473, 462] width 565 height 50
